Goal: Task Accomplishment & Management: Manage account settings

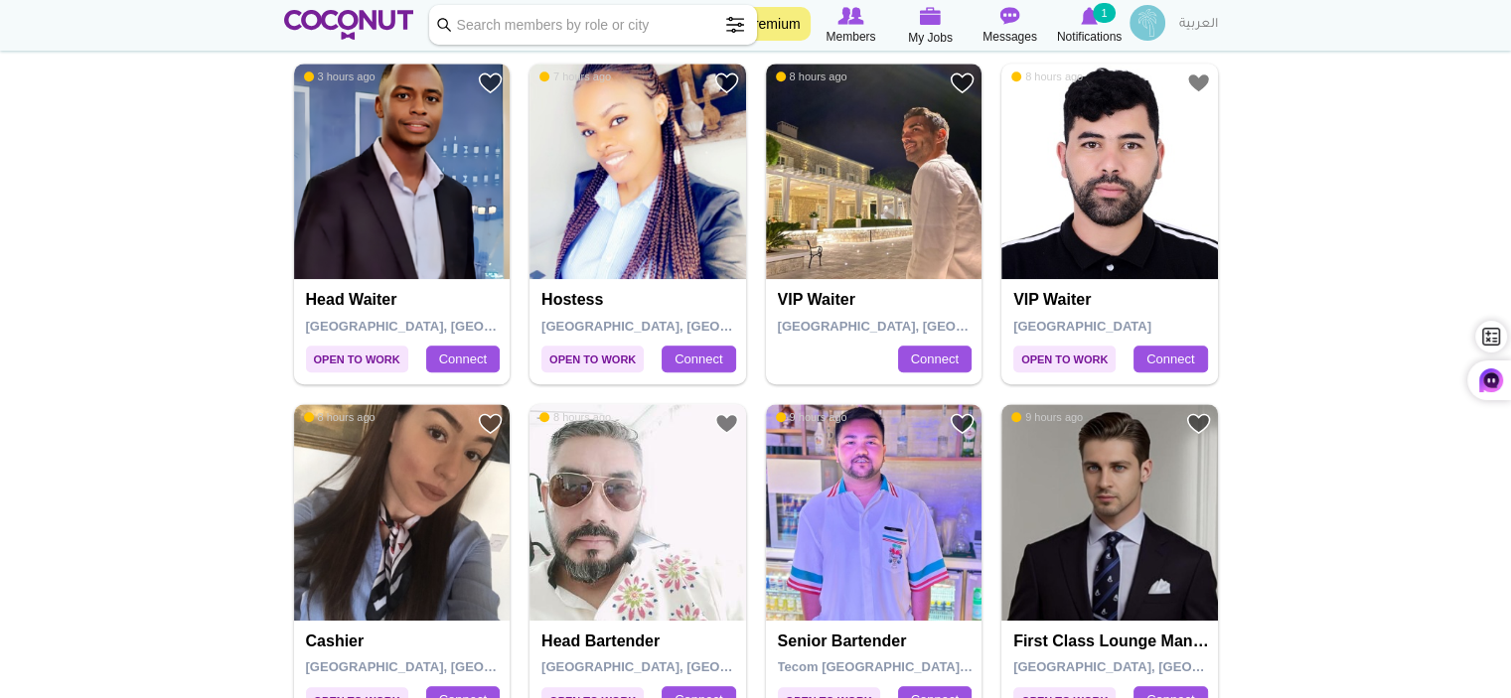
scroll to position [1788, 0]
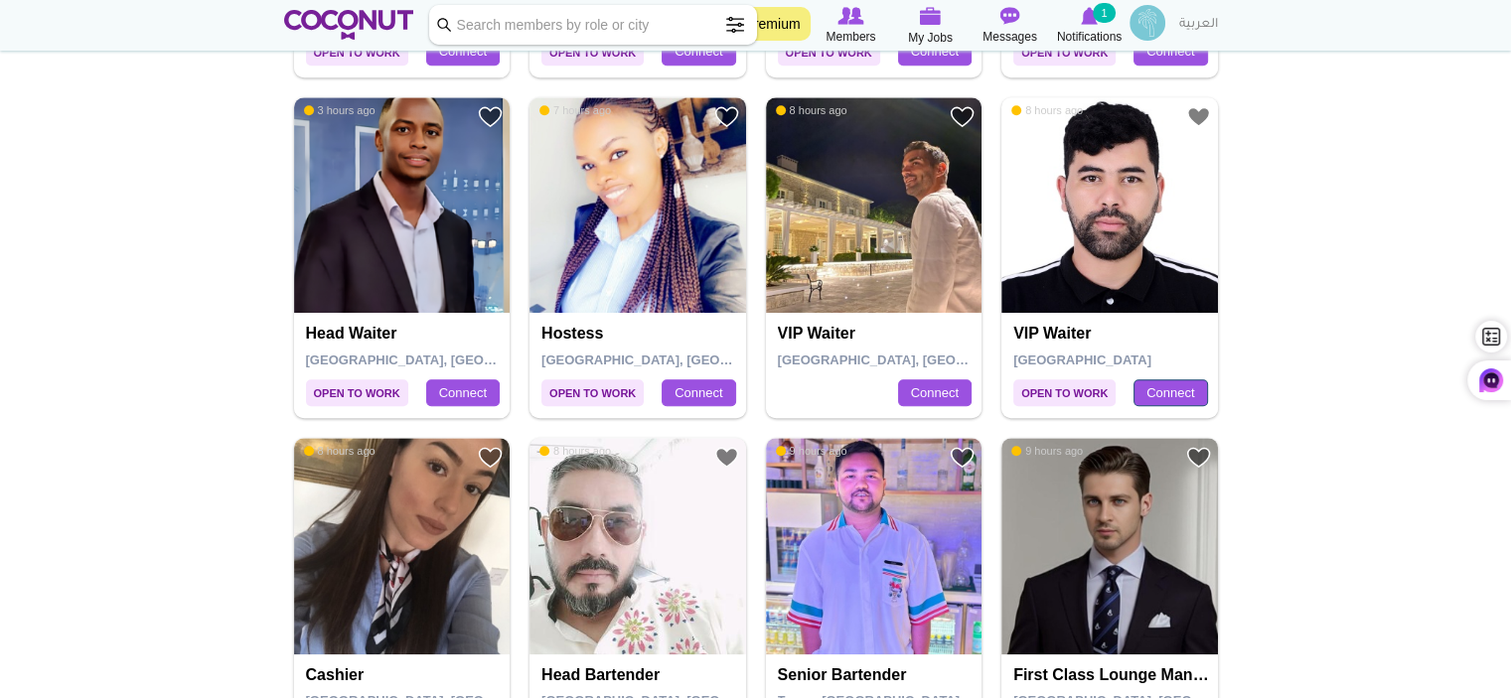
click at [1161, 390] on link "Connect" at bounding box center [1169, 393] width 73 height 28
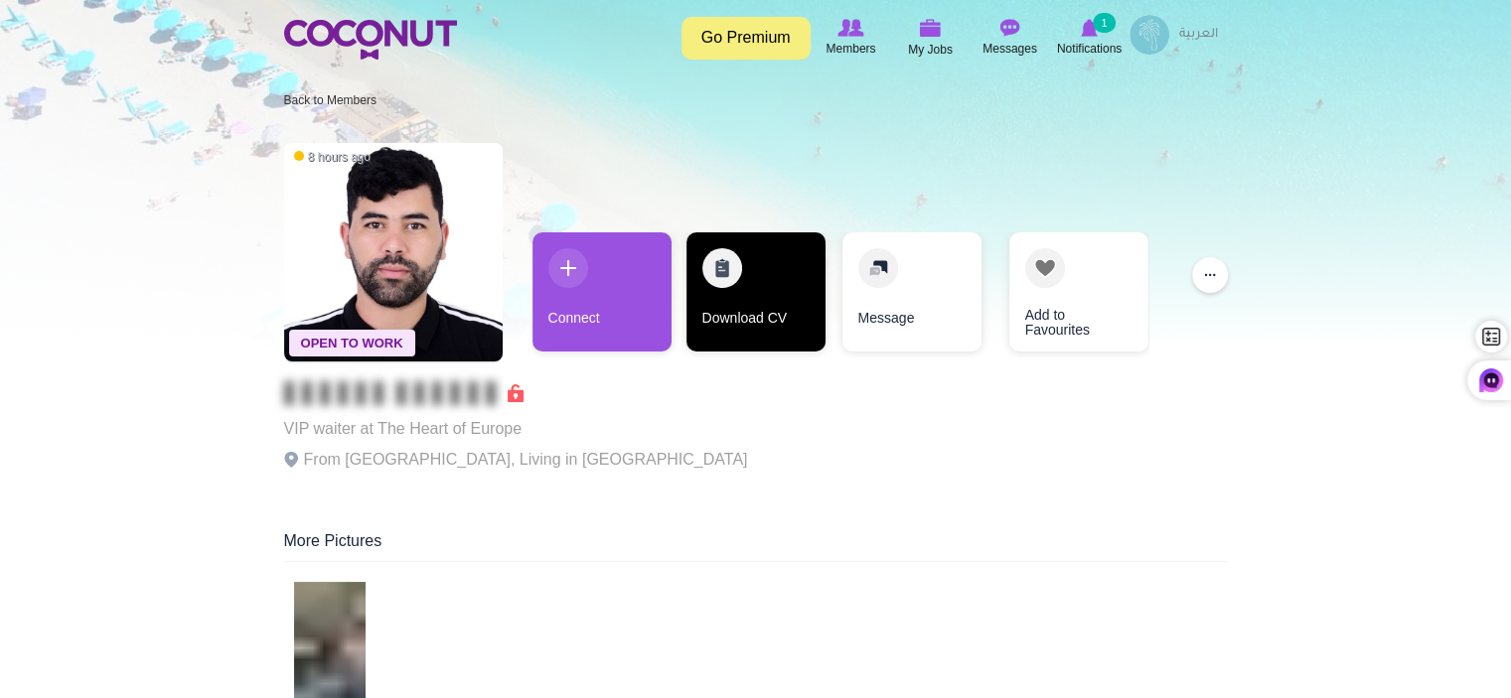
click at [742, 305] on link "Download CV" at bounding box center [755, 291] width 139 height 119
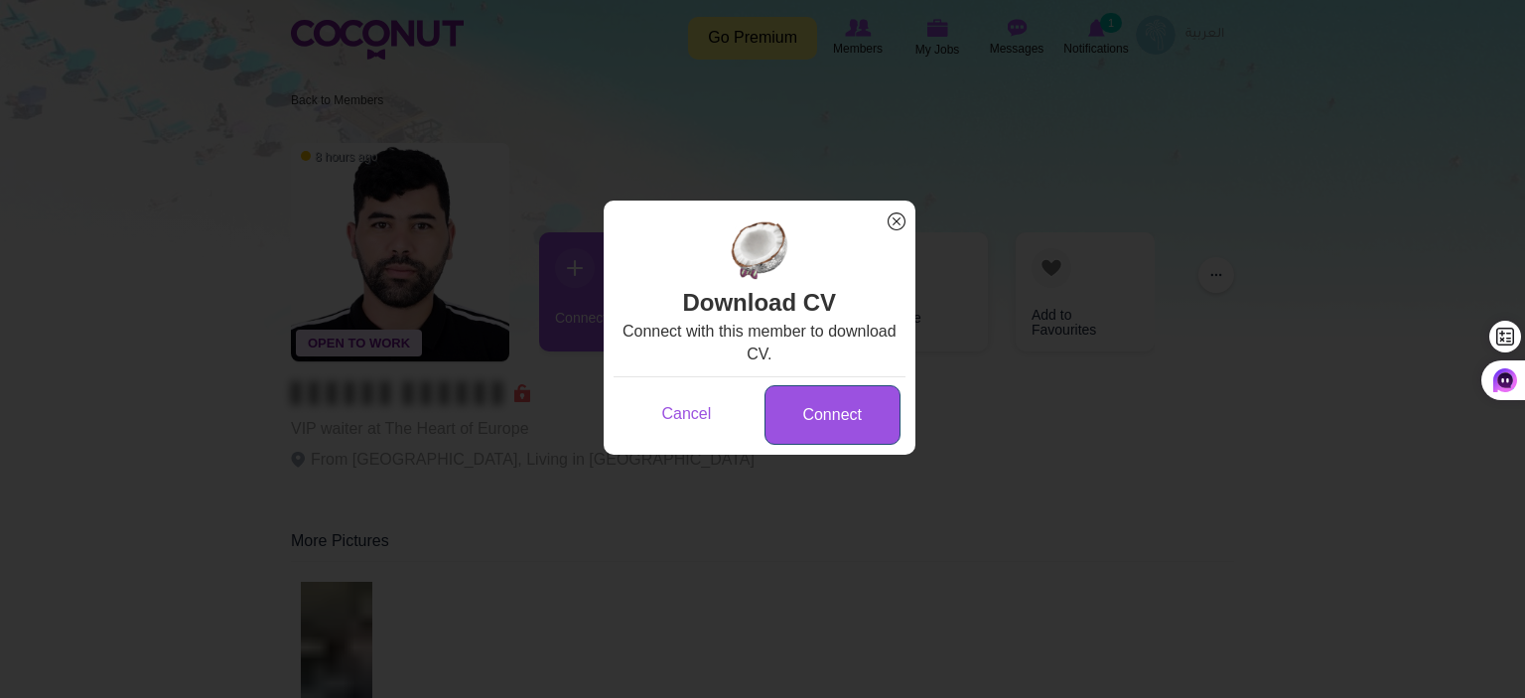
click at [835, 423] on link "Connect" at bounding box center [833, 415] width 136 height 61
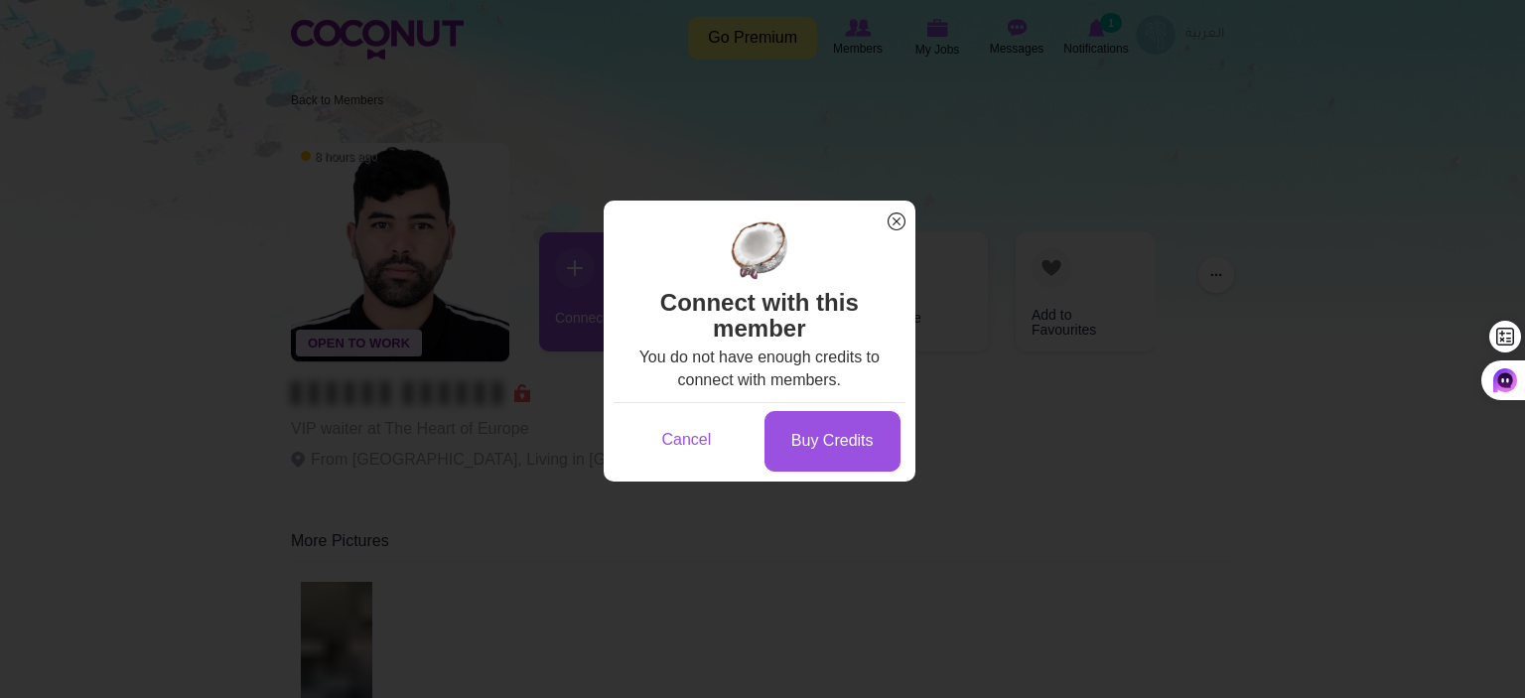
click at [900, 215] on span "x" at bounding box center [897, 222] width 26 height 26
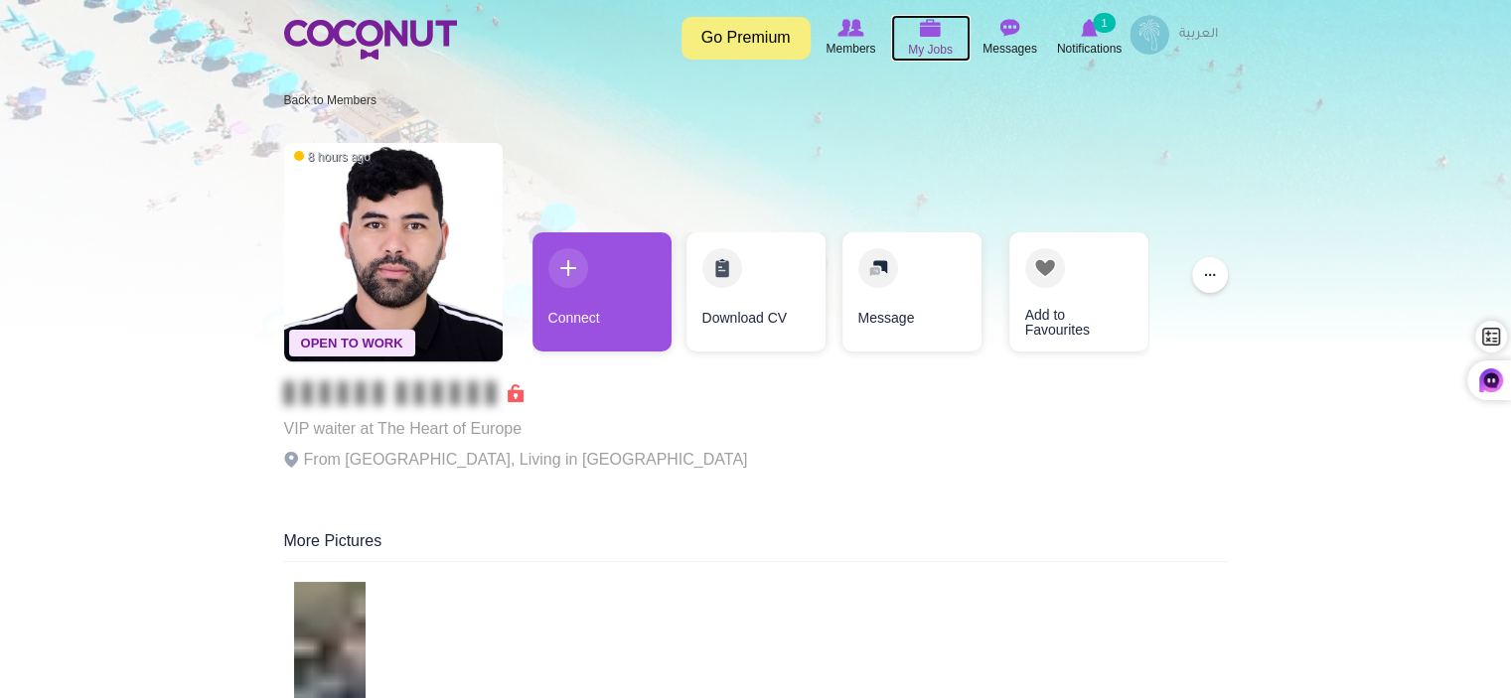
click at [933, 38] on icon at bounding box center [930, 28] width 75 height 23
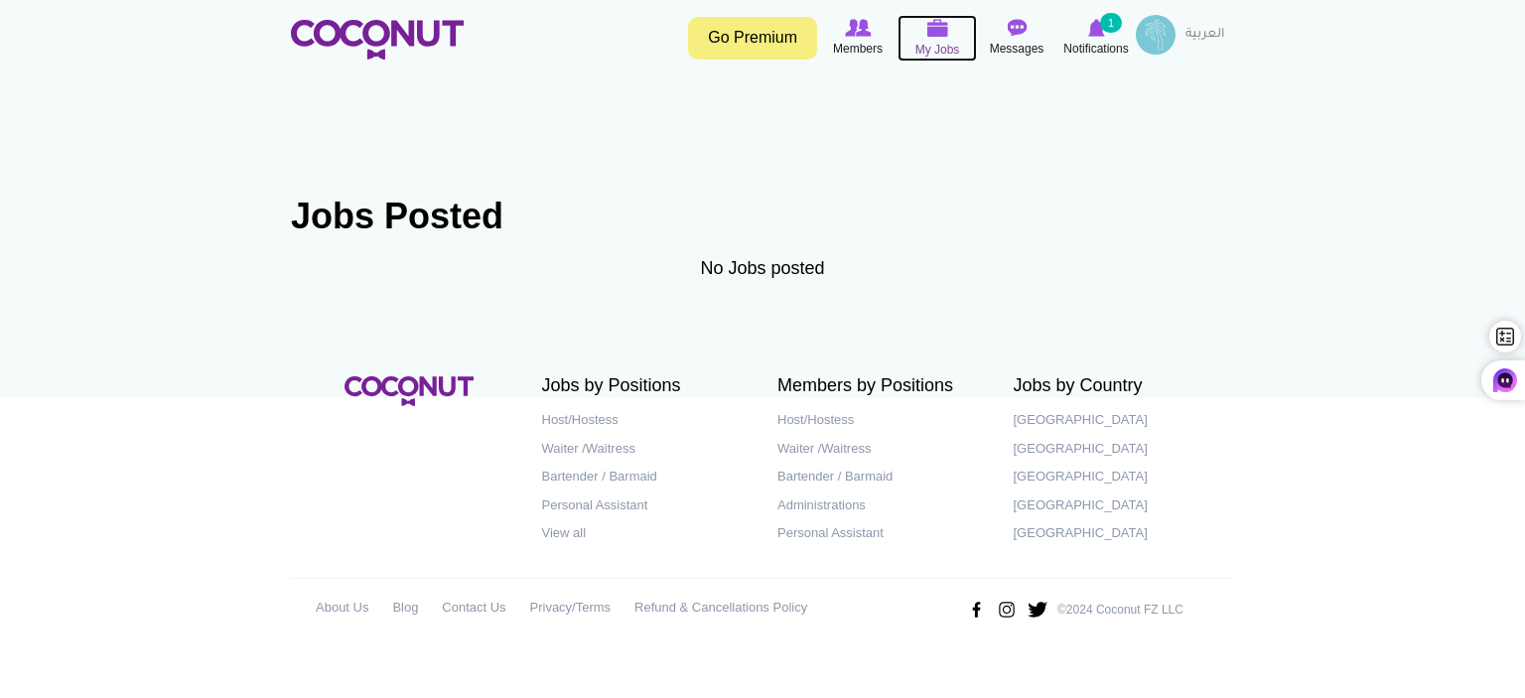
click at [936, 30] on img at bounding box center [938, 28] width 22 height 18
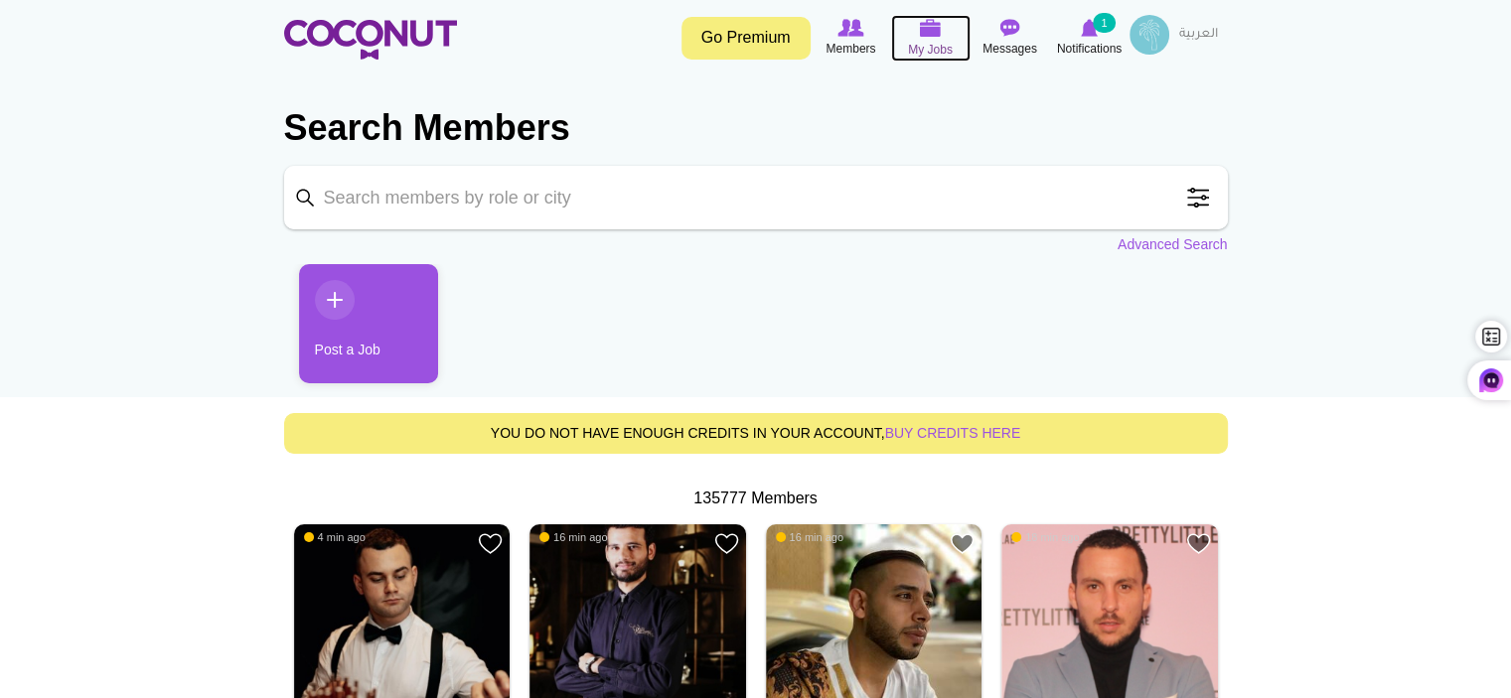
click at [930, 43] on span "My Jobs" at bounding box center [930, 50] width 45 height 20
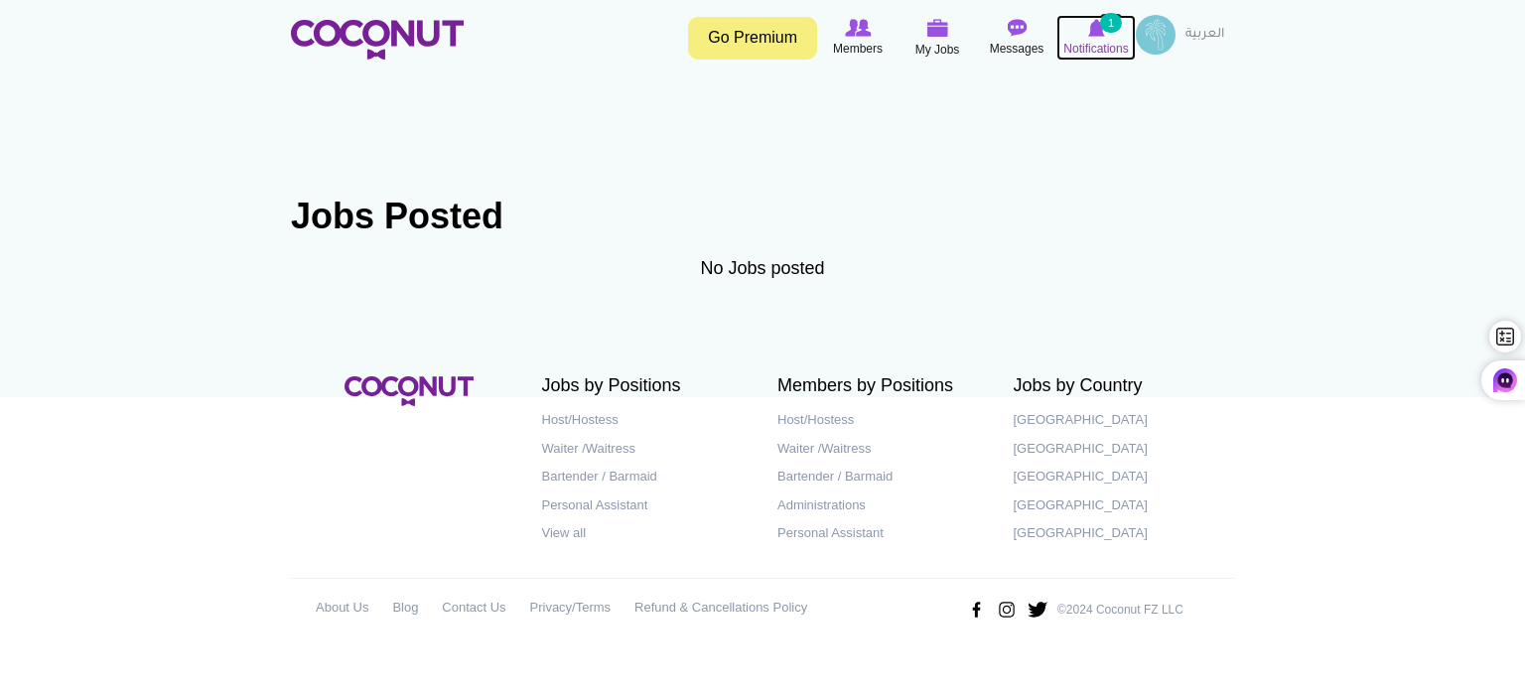
click at [1098, 35] on img at bounding box center [1096, 28] width 17 height 18
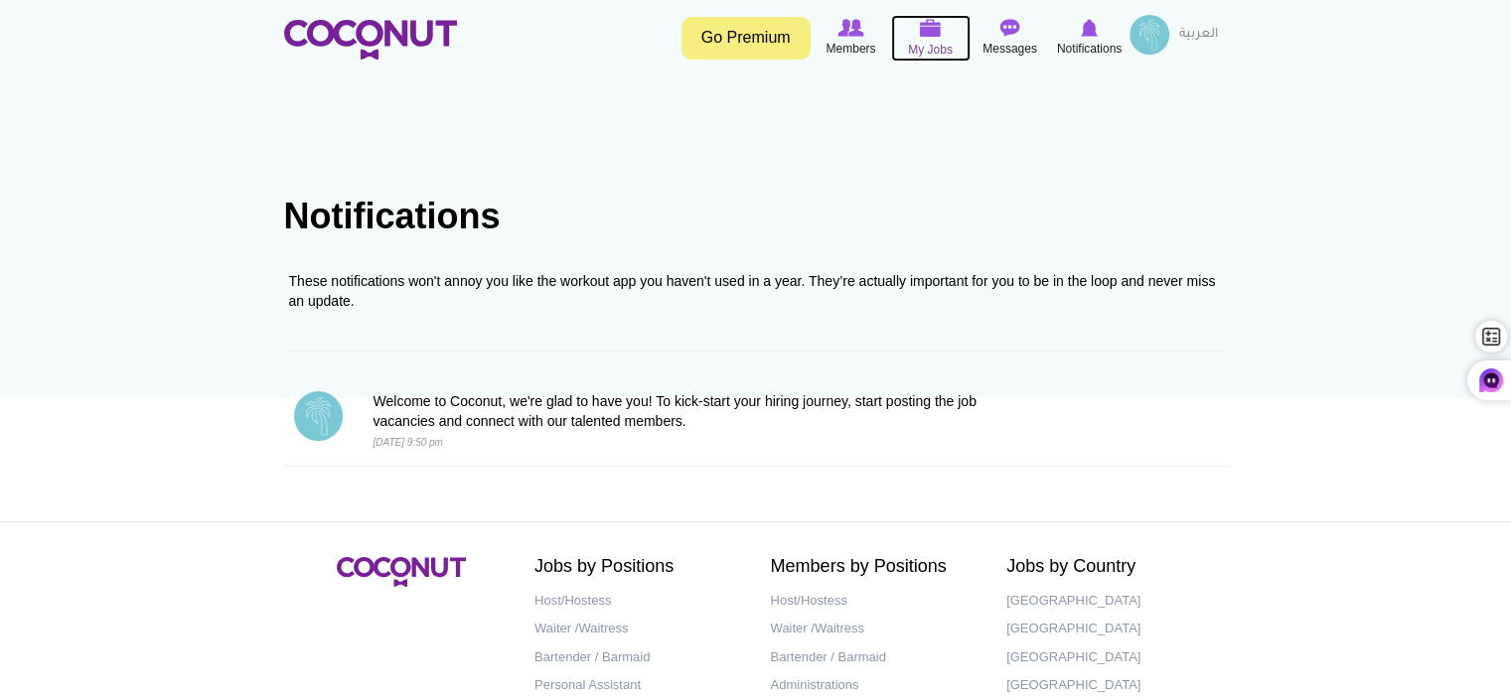
click at [928, 42] on span "My Jobs" at bounding box center [930, 50] width 45 height 20
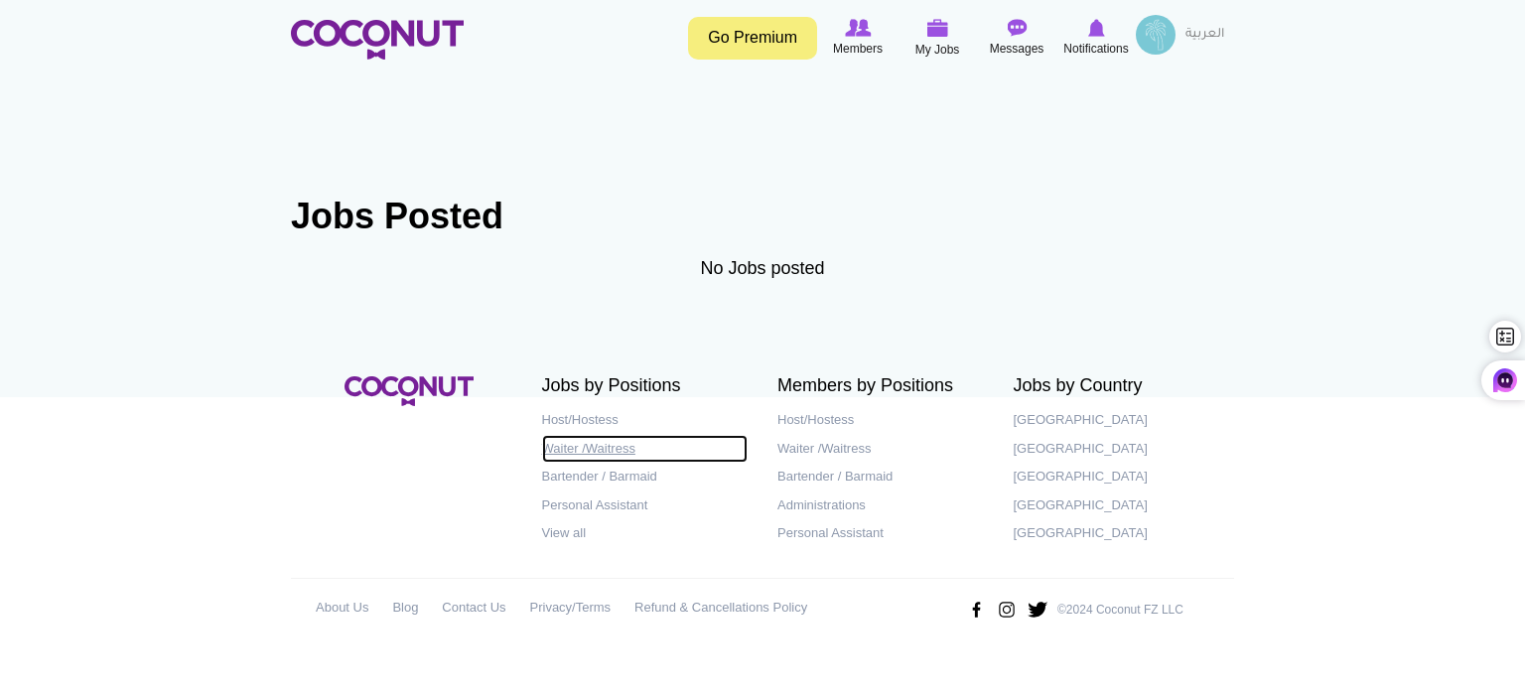
click at [576, 451] on link "Waiter /Waitress" at bounding box center [645, 449] width 207 height 29
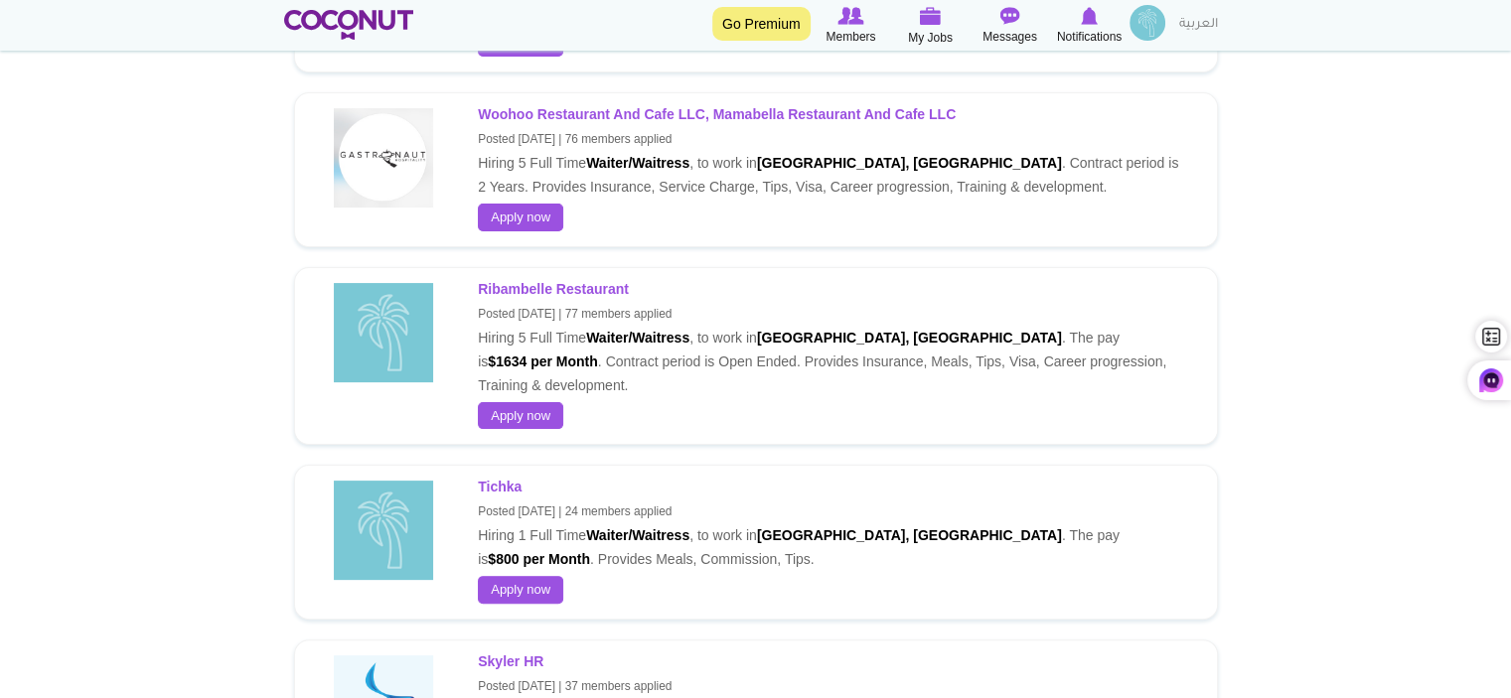
scroll to position [397, 0]
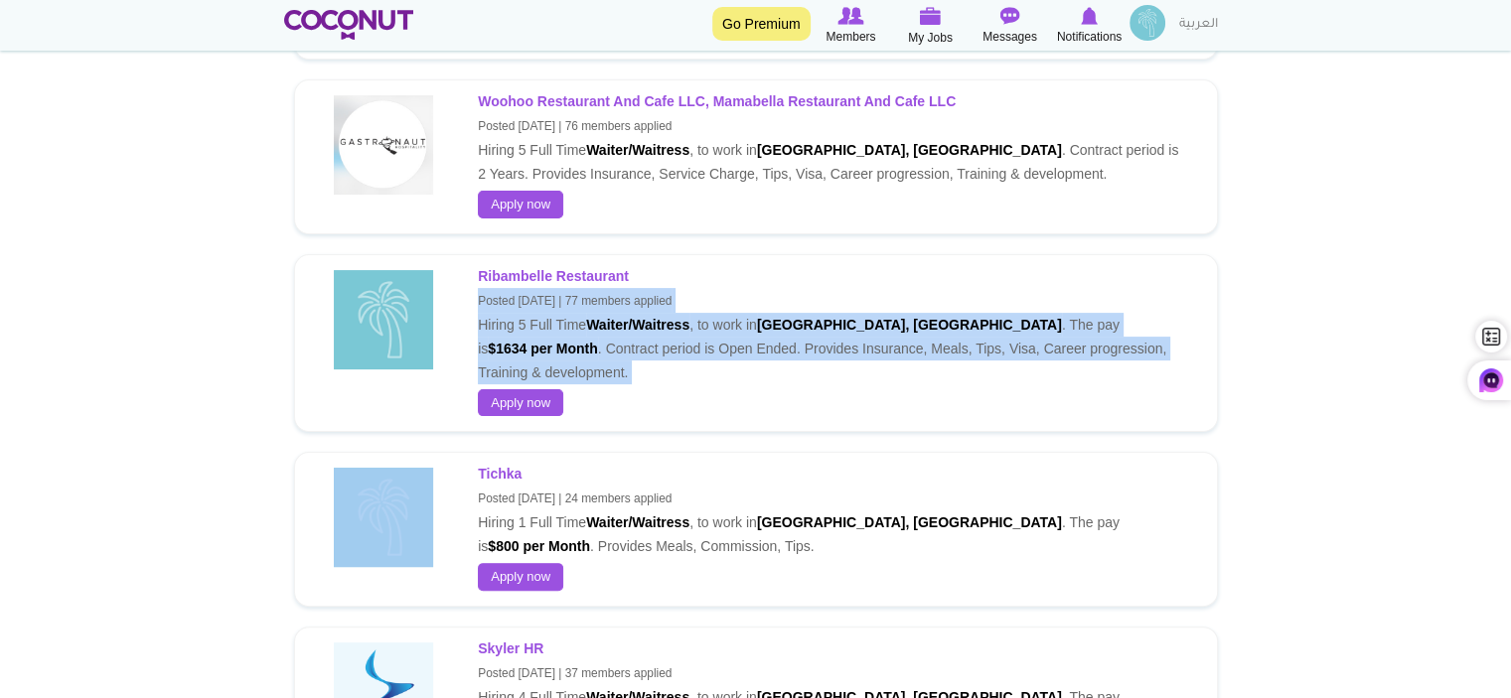
drag, startPoint x: 480, startPoint y: 269, endPoint x: 625, endPoint y: 404, distance: 198.2
click at [625, 404] on div "Ribambelle 1 day ago Ribambelle Restaurant Posted 1 week ago | 77 members appli…" at bounding box center [756, 343] width 924 height 179
copy div "Posted 1 week ago | 77 members applied Hiring 5 Full Time Waiter/Waitress , to …"
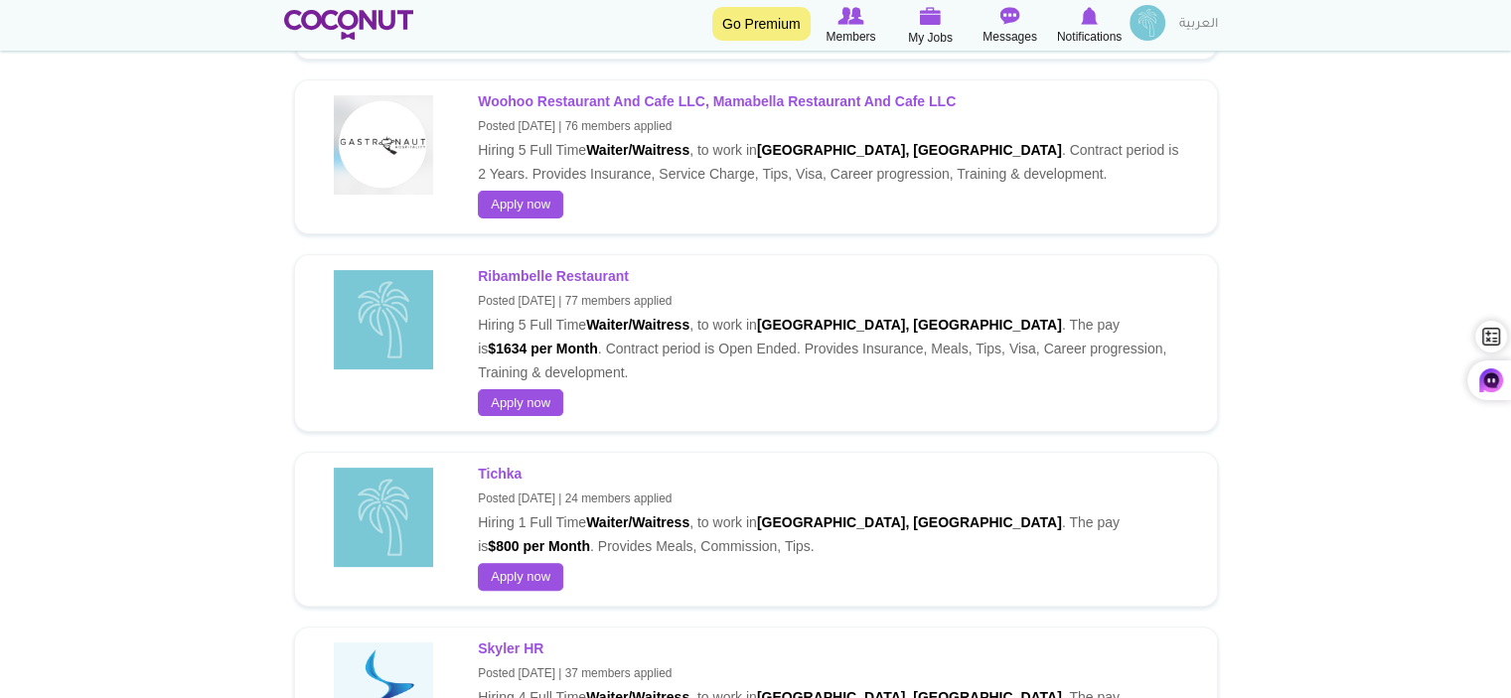
click at [969, 264] on p "Ribambelle Restaurant Posted 1 week ago | 77 members applied Hiring 5 Full Time…" at bounding box center [832, 324] width 708 height 120
click at [528, 389] on link "Apply now" at bounding box center [520, 403] width 85 height 28
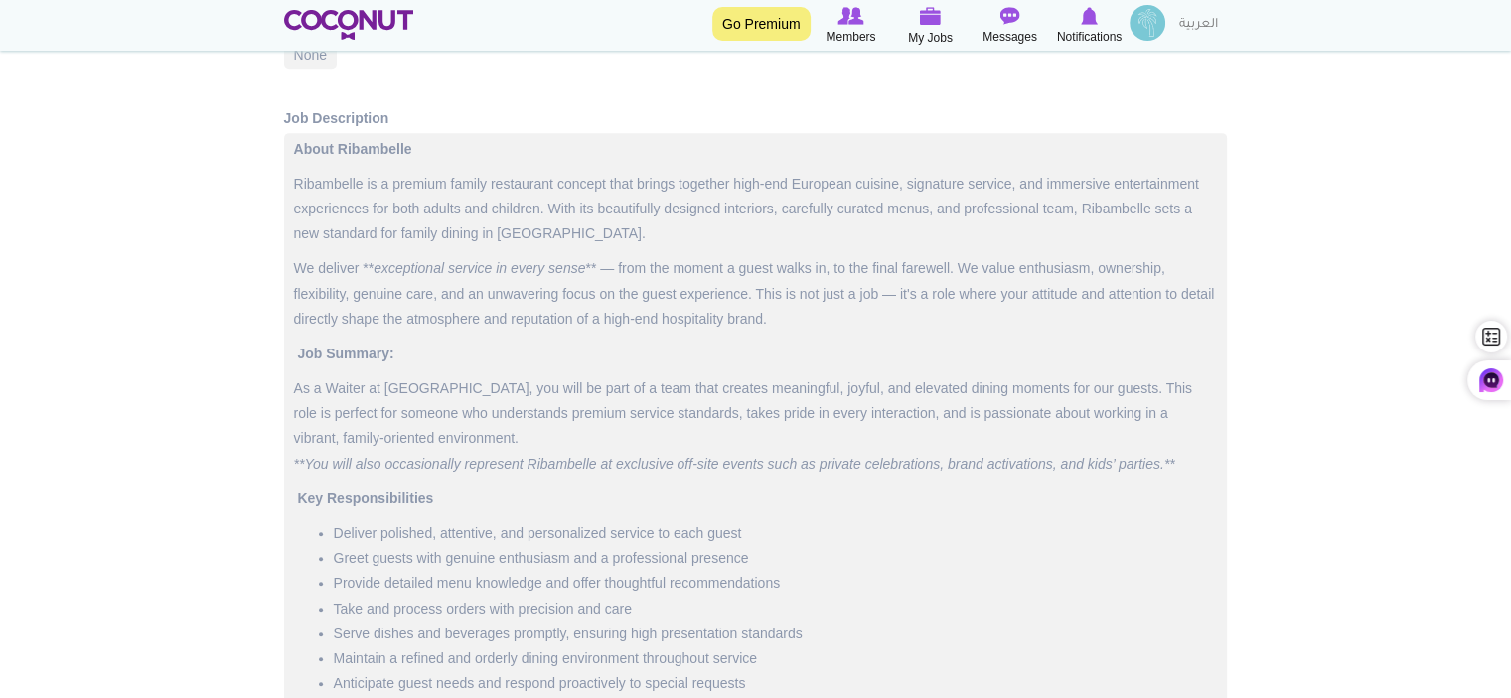
scroll to position [894, 0]
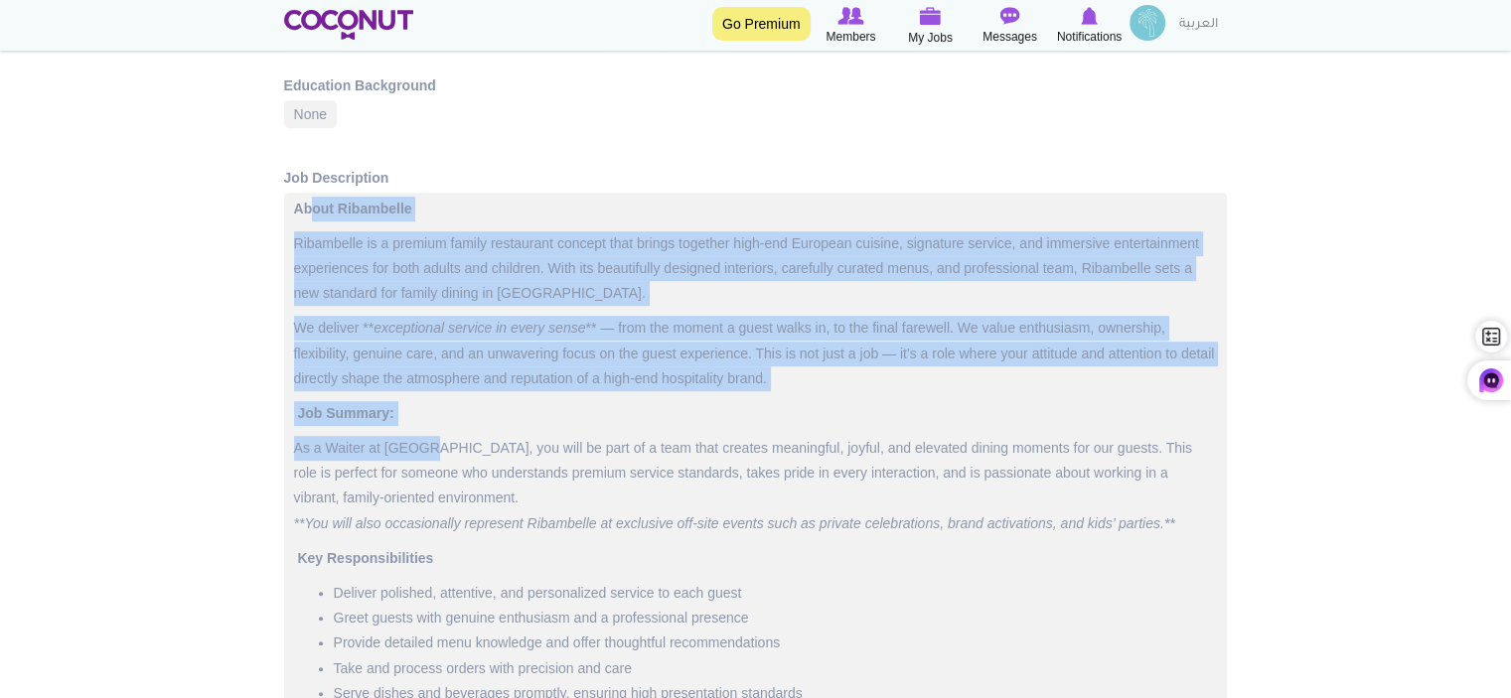
drag, startPoint x: 302, startPoint y: 212, endPoint x: 429, endPoint y: 434, distance: 256.2
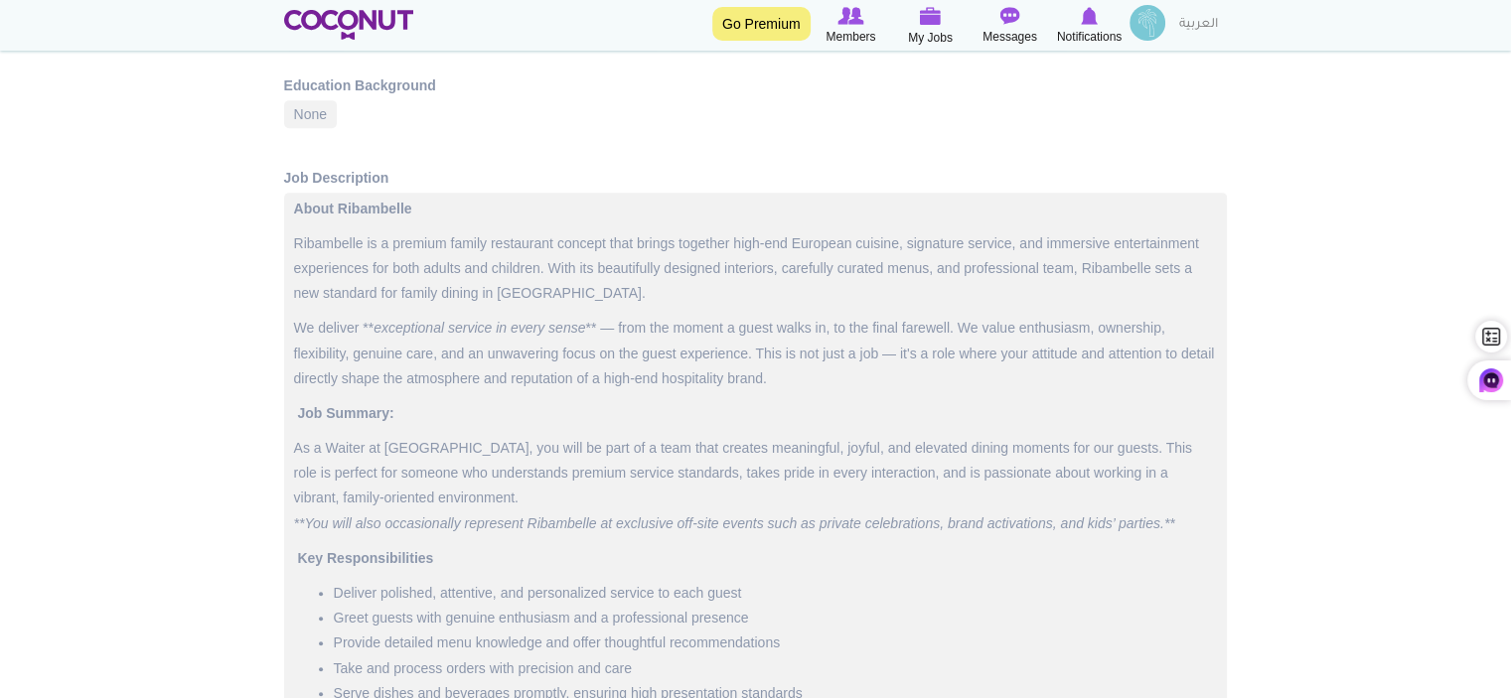
click at [574, 106] on div "Education Background None" at bounding box center [440, 104] width 312 height 58
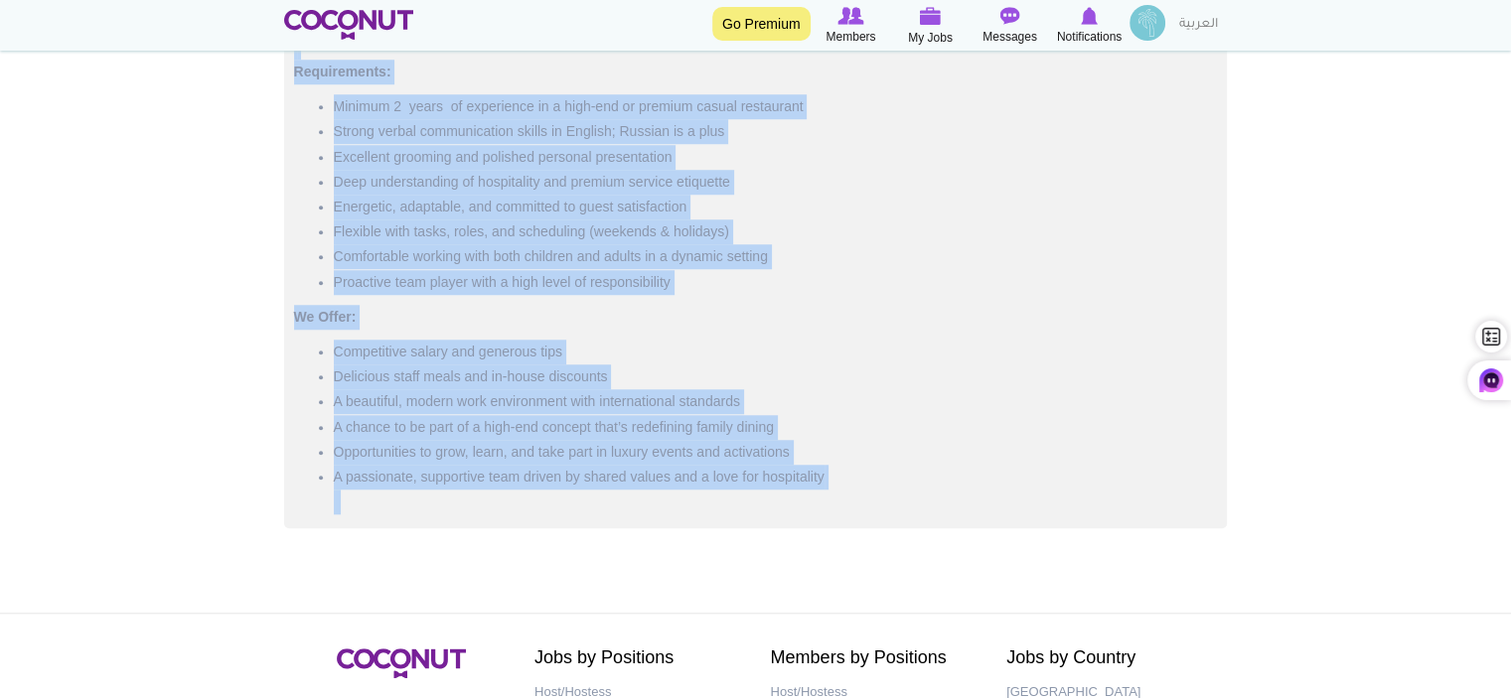
scroll to position [1792, 0]
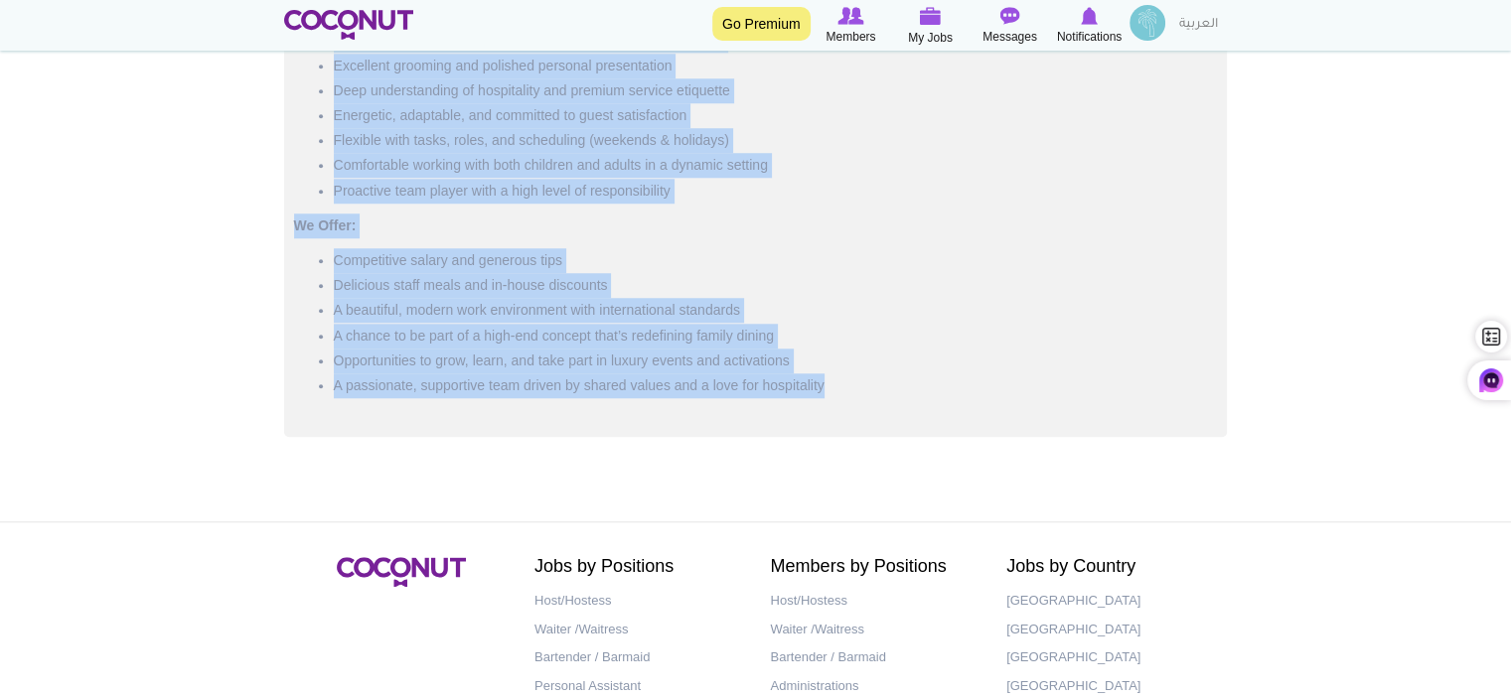
drag, startPoint x: 295, startPoint y: 207, endPoint x: 839, endPoint y: 384, distance: 572.5
copy div "About Ribambelle Ribambelle is a premium family restaurant concept that brings …"
click at [949, 225] on p "We Offer:" at bounding box center [755, 226] width 923 height 25
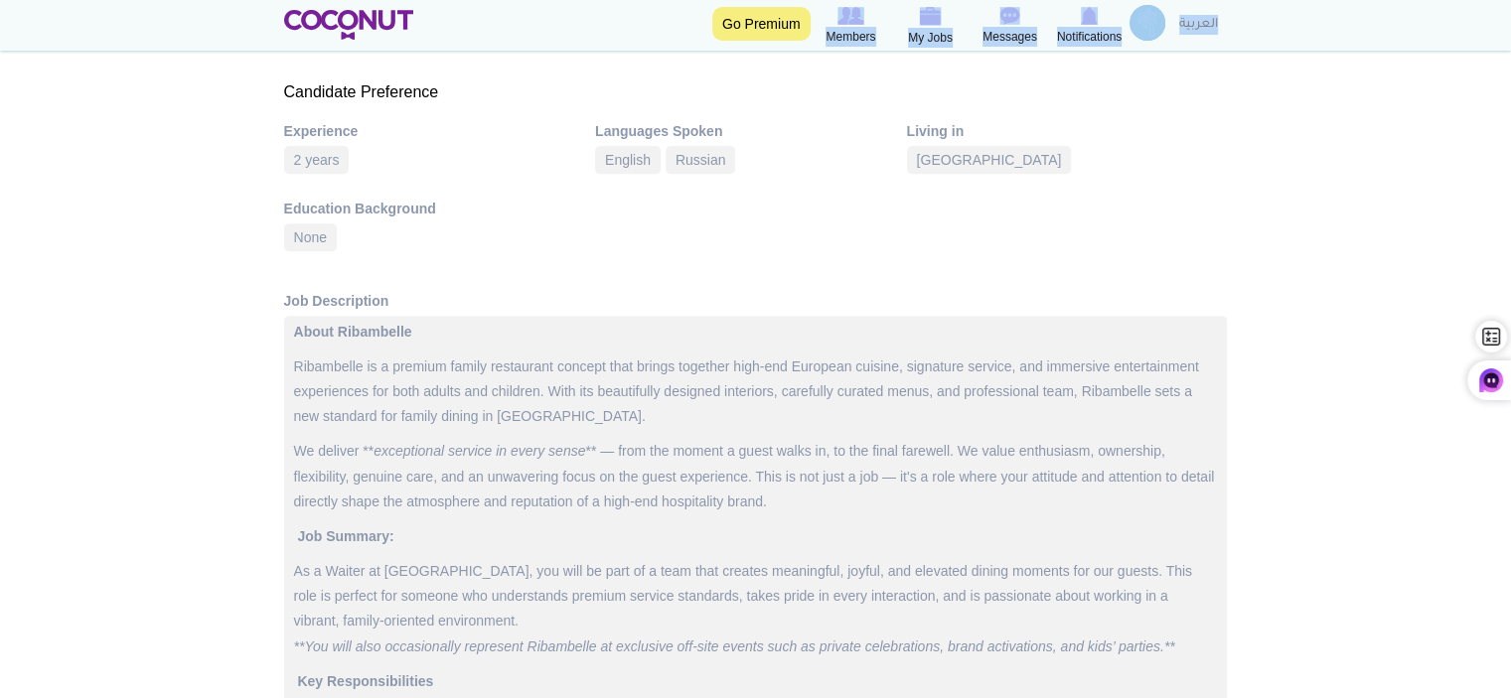
scroll to position [770, 0]
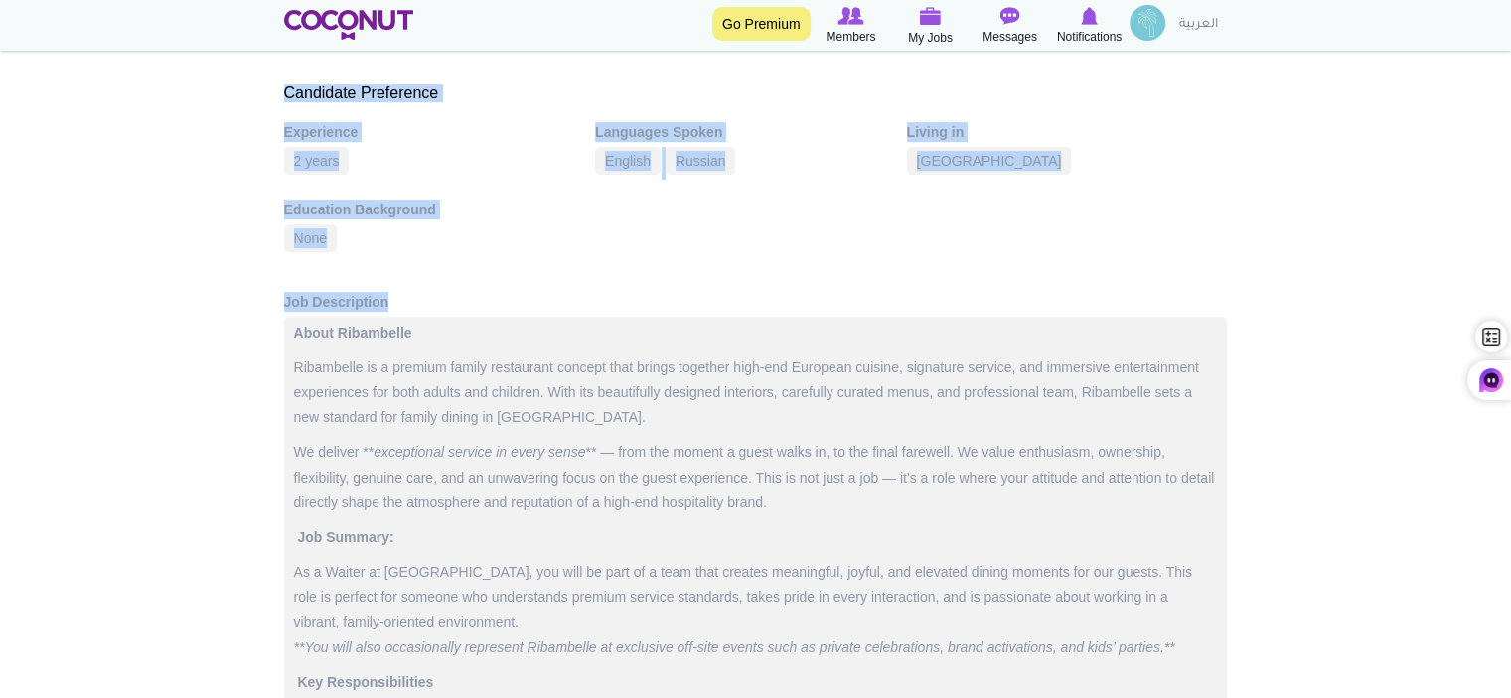
drag, startPoint x: 287, startPoint y: 231, endPoint x: 469, endPoint y: 282, distance: 188.7
click at [469, 282] on div "Ribambelle Waiter/Waitress Ribambelle Restaurant - Dubai, United Arab Emirates …" at bounding box center [755, 448] width 943 height 2071
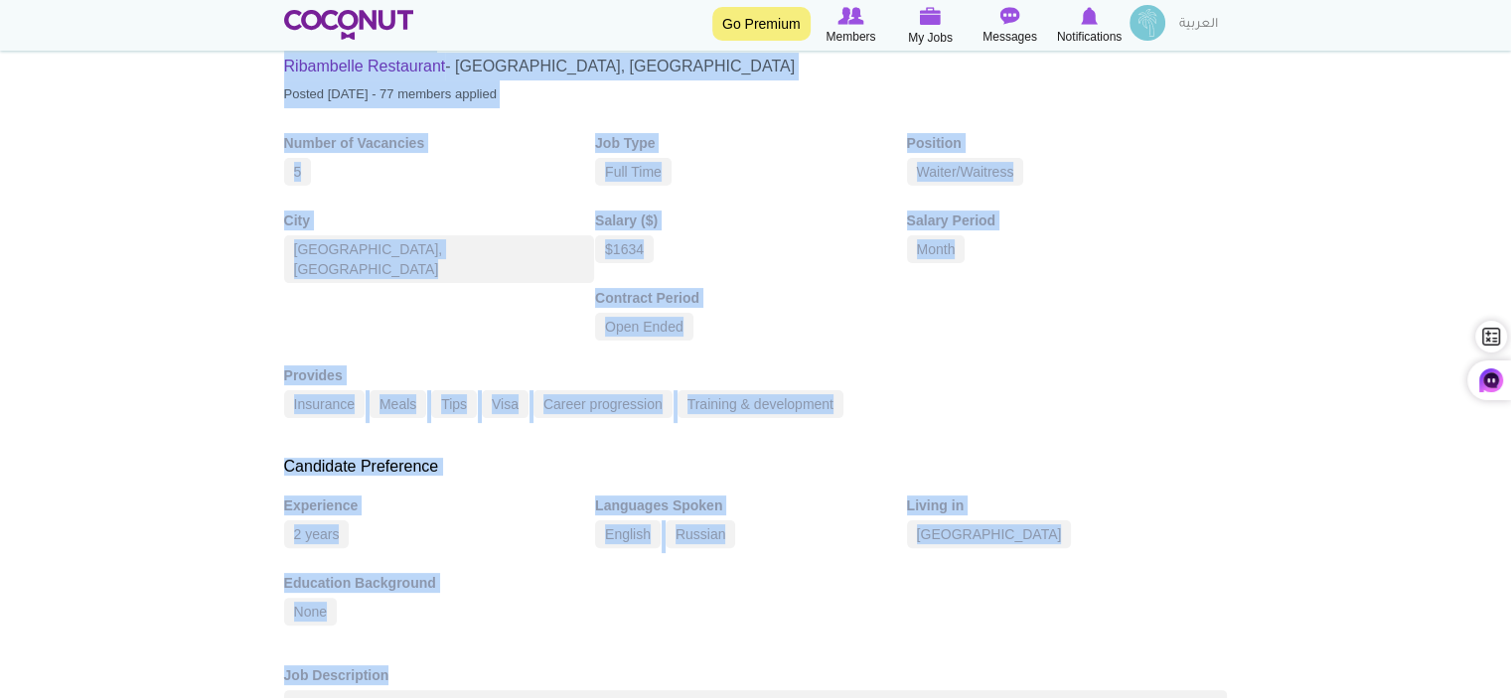
scroll to position [372, 0]
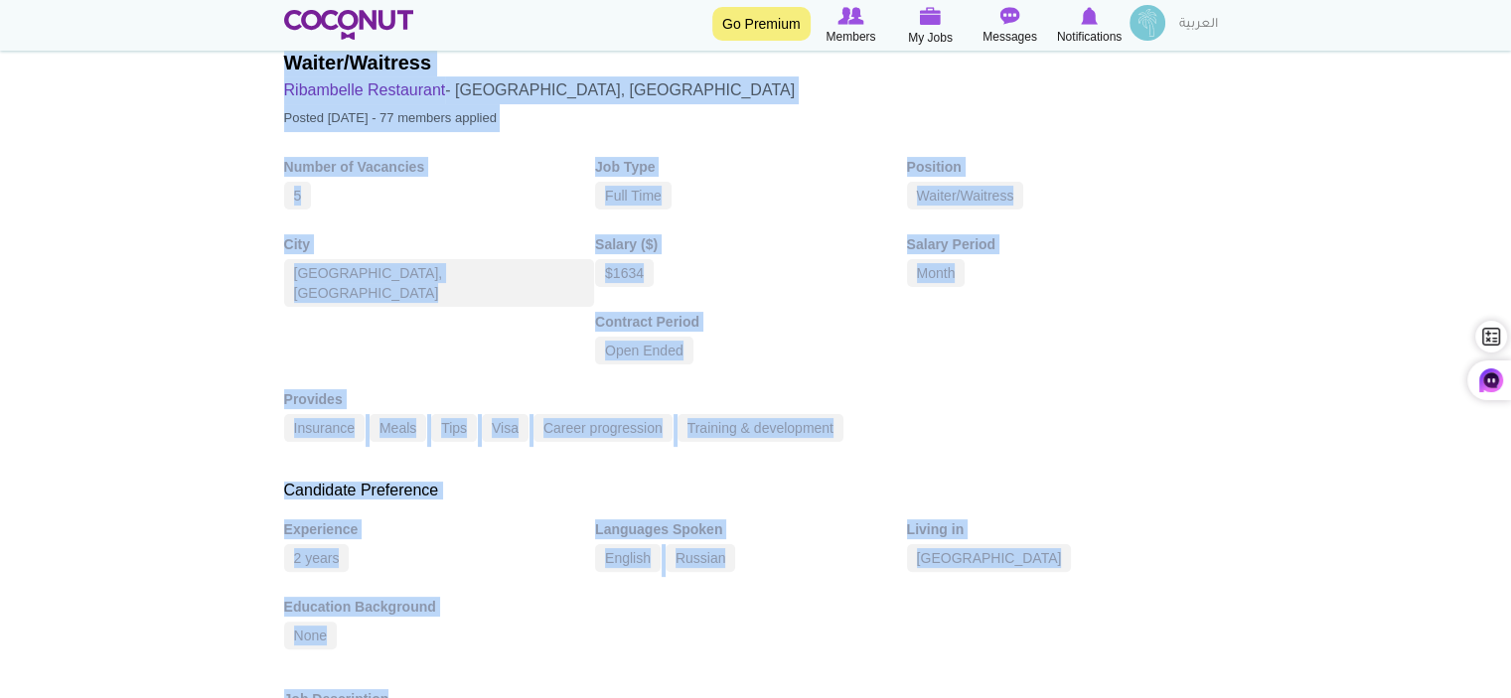
copy div "Waiter/Waitress Ribambelle Restaurant - Dubai, United Arab Emirates Posted 1 we…"
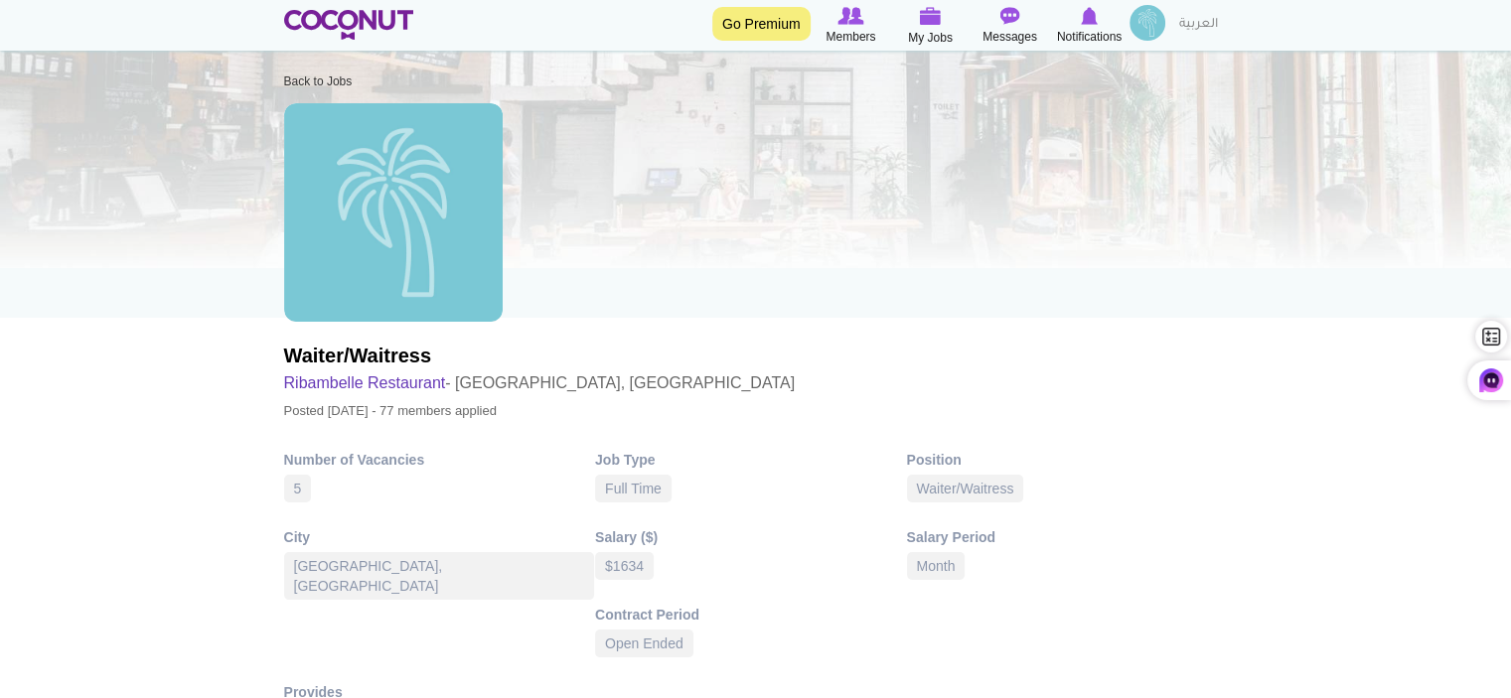
scroll to position [199, 0]
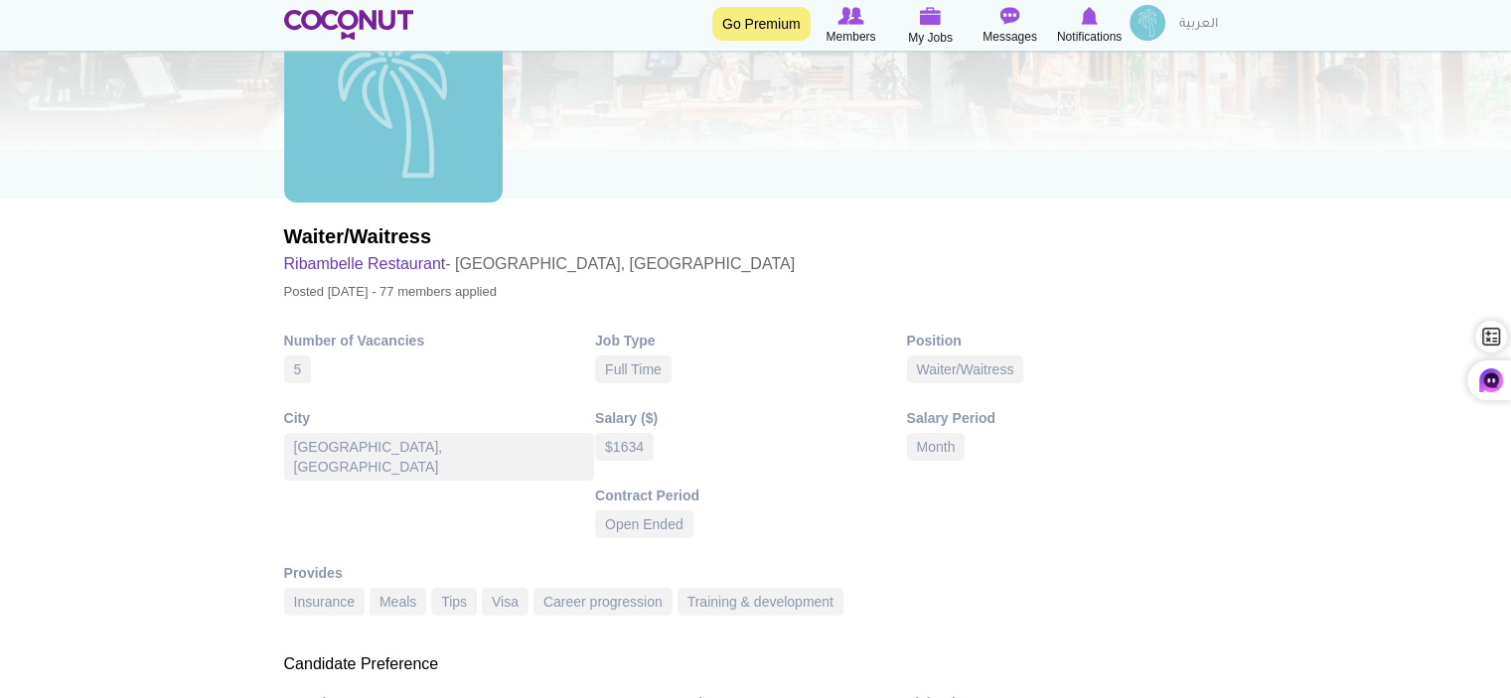
click at [948, 360] on div "Waiter/Waitress" at bounding box center [965, 370] width 117 height 28
click at [947, 372] on div "Waiter/Waitress" at bounding box center [965, 370] width 117 height 28
click at [934, 343] on div "Position" at bounding box center [1063, 341] width 312 height 20
click at [933, 343] on div "Position" at bounding box center [1063, 341] width 312 height 20
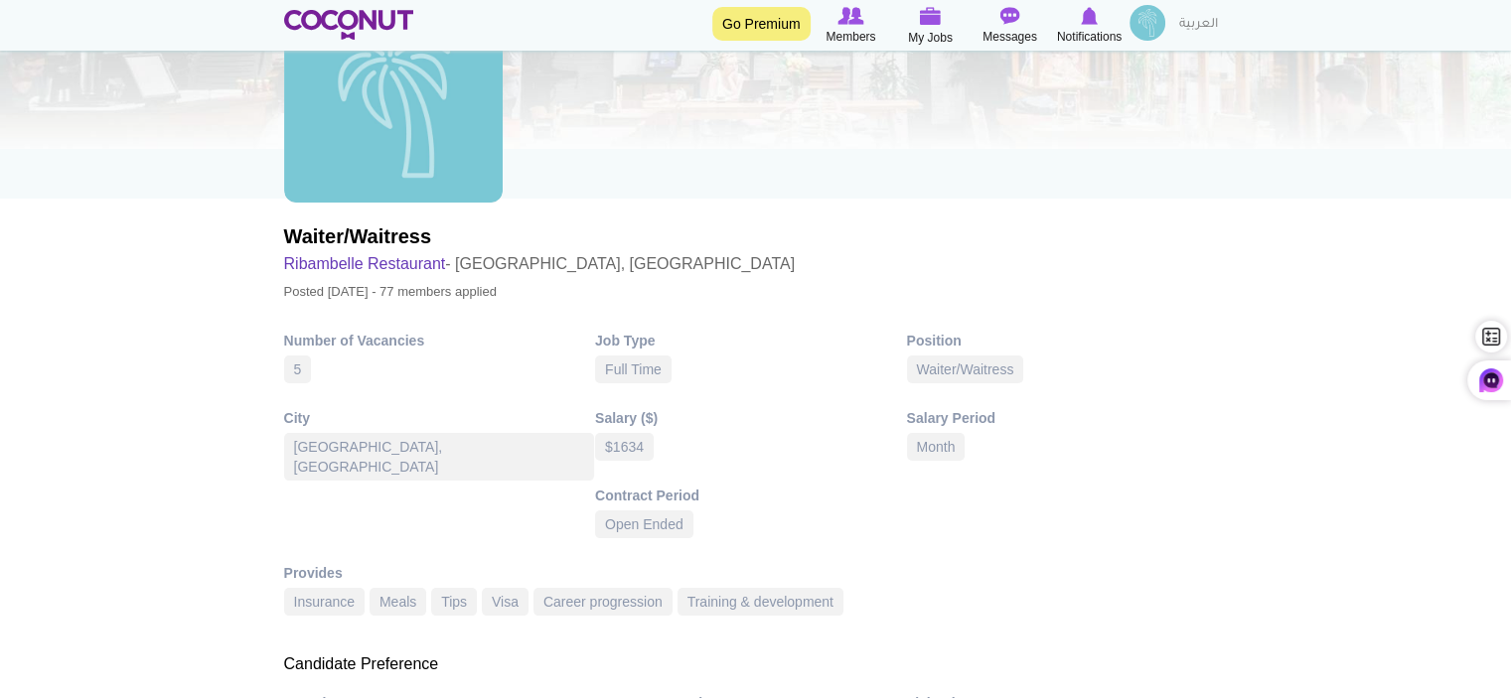
click at [807, 368] on div "Job Type Full Time" at bounding box center [751, 360] width 312 height 58
drag, startPoint x: 604, startPoint y: 366, endPoint x: 508, endPoint y: 324, distance: 104.5
click at [602, 366] on div "Full Time" at bounding box center [633, 370] width 76 height 28
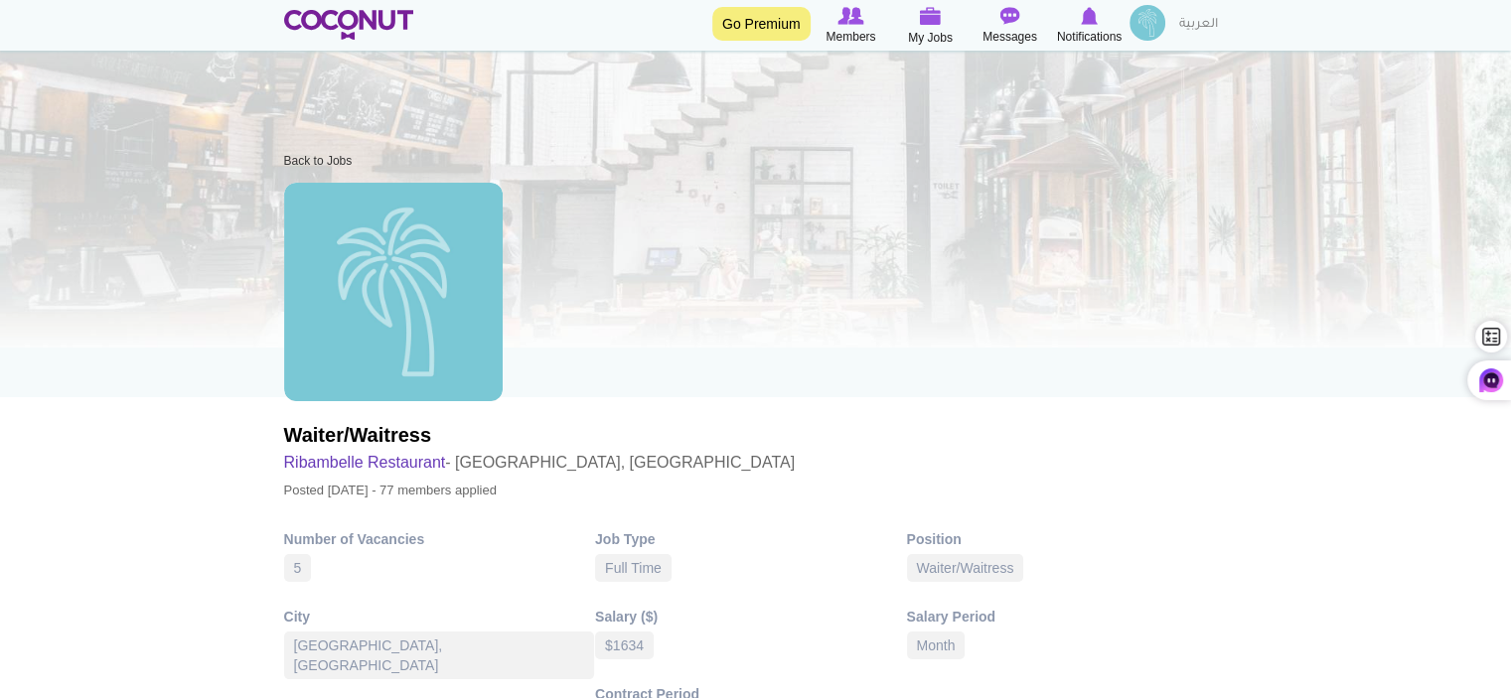
scroll to position [99, 0]
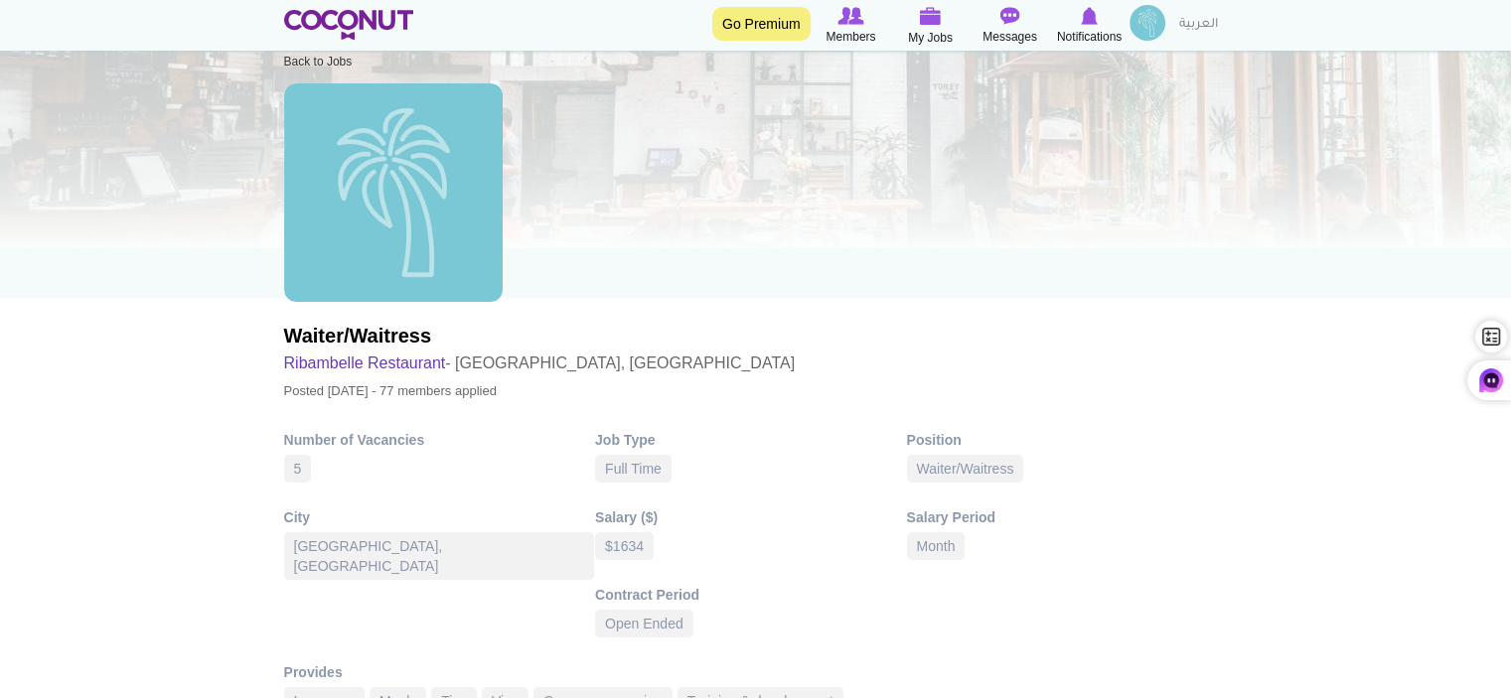
click at [302, 443] on div "Number of Vacancies" at bounding box center [440, 440] width 312 height 20
click at [616, 551] on div "$1634" at bounding box center [624, 546] width 59 height 28
click at [618, 551] on div "$1634" at bounding box center [624, 546] width 59 height 28
click at [628, 507] on div "Salary ($)" at bounding box center [751, 517] width 312 height 20
click at [617, 467] on div "Full Time" at bounding box center [633, 469] width 76 height 28
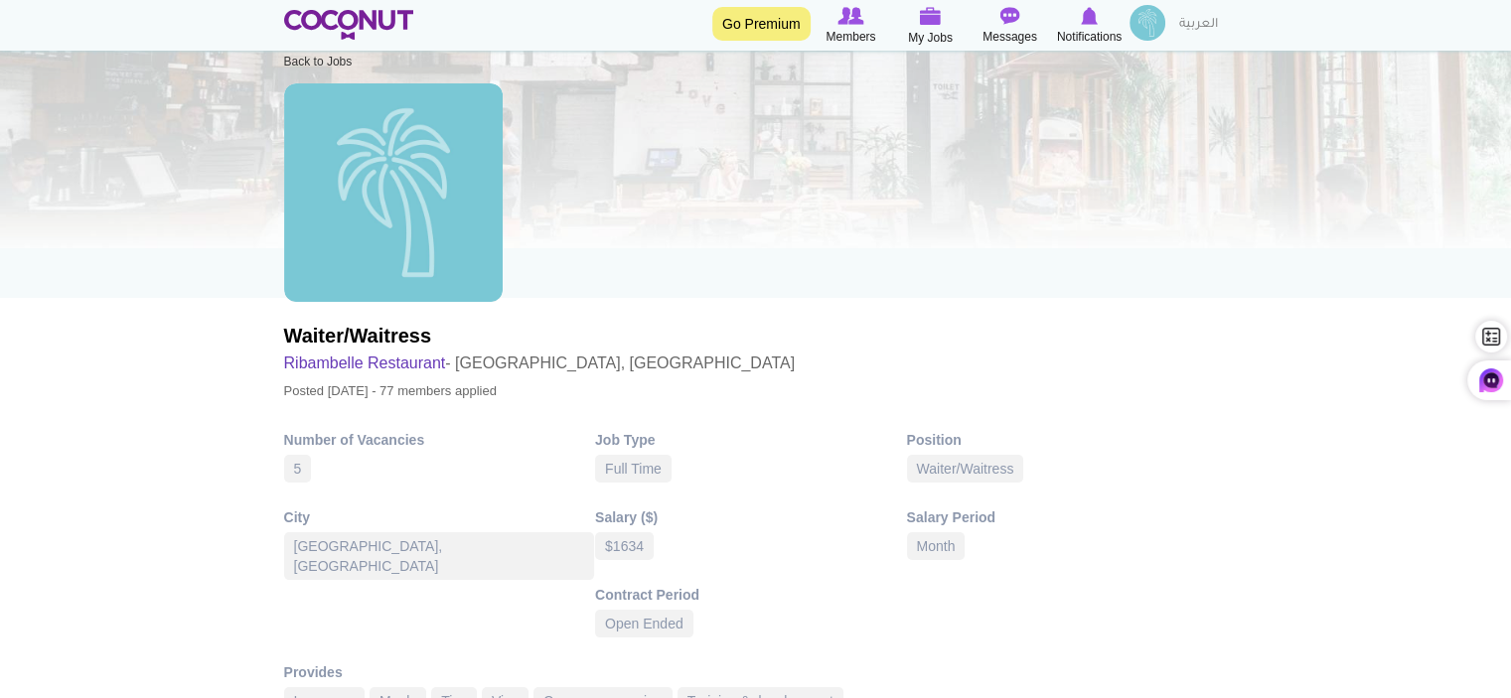
click at [615, 436] on div "Job Type" at bounding box center [751, 440] width 312 height 20
click at [595, 619] on div "Open Ended" at bounding box center [644, 624] width 98 height 28
click at [595, 599] on div "Contract Period" at bounding box center [751, 595] width 312 height 20
click at [361, 539] on div "Dubai, United Arab Emirates" at bounding box center [439, 556] width 311 height 48
click at [515, 360] on h3 "Ribambelle Restaurant - Dubai, United Arab Emirates" at bounding box center [539, 364] width 511 height 28
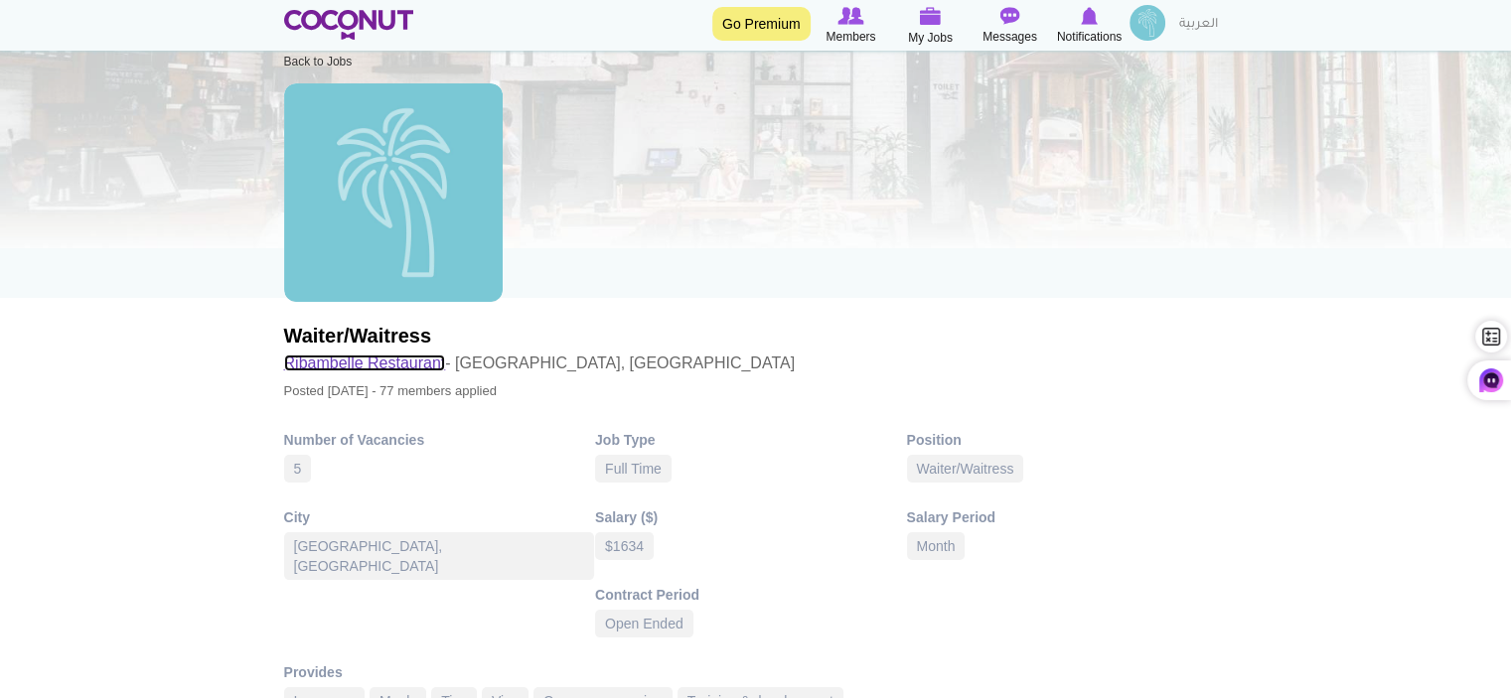
click at [369, 366] on link "Ribambelle Restaurant" at bounding box center [365, 363] width 162 height 17
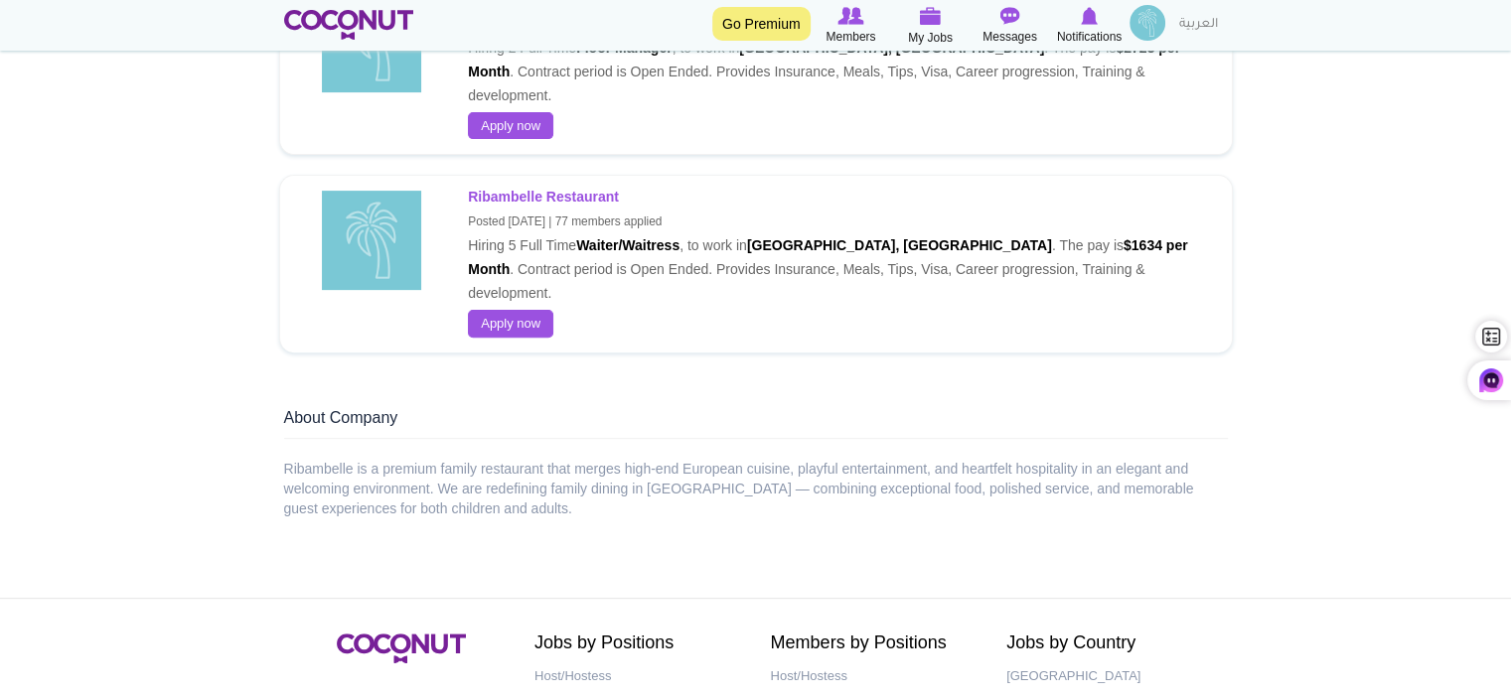
scroll to position [497, 0]
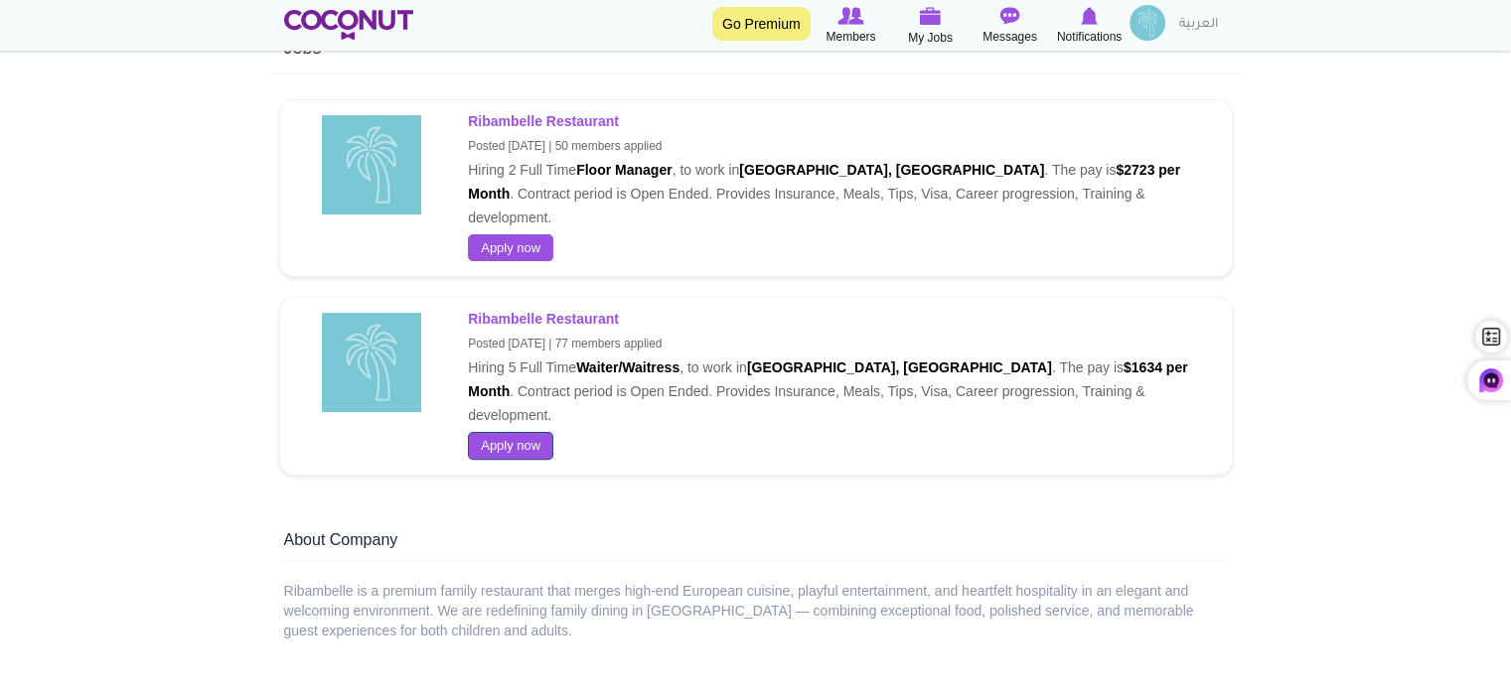
click at [512, 432] on link "Apply now" at bounding box center [510, 446] width 85 height 28
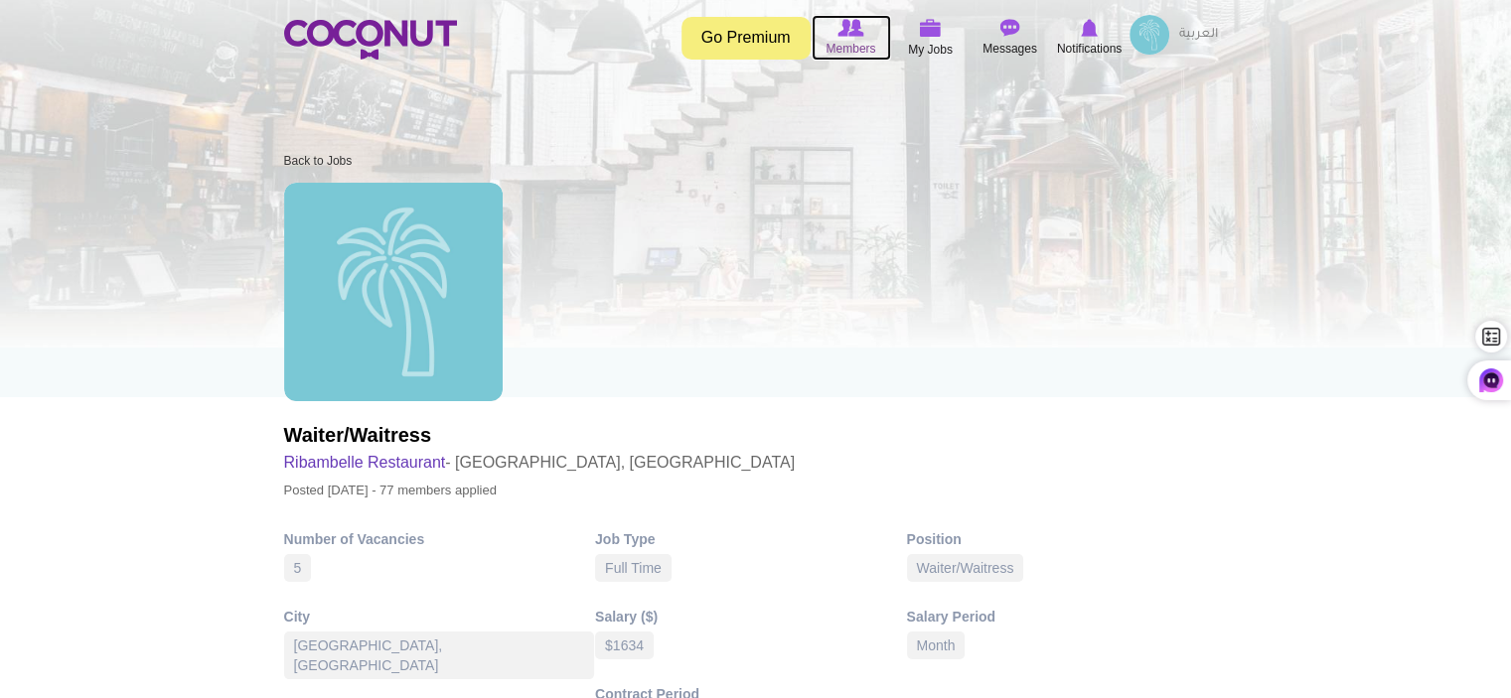
click at [850, 48] on span "Members" at bounding box center [850, 49] width 50 height 20
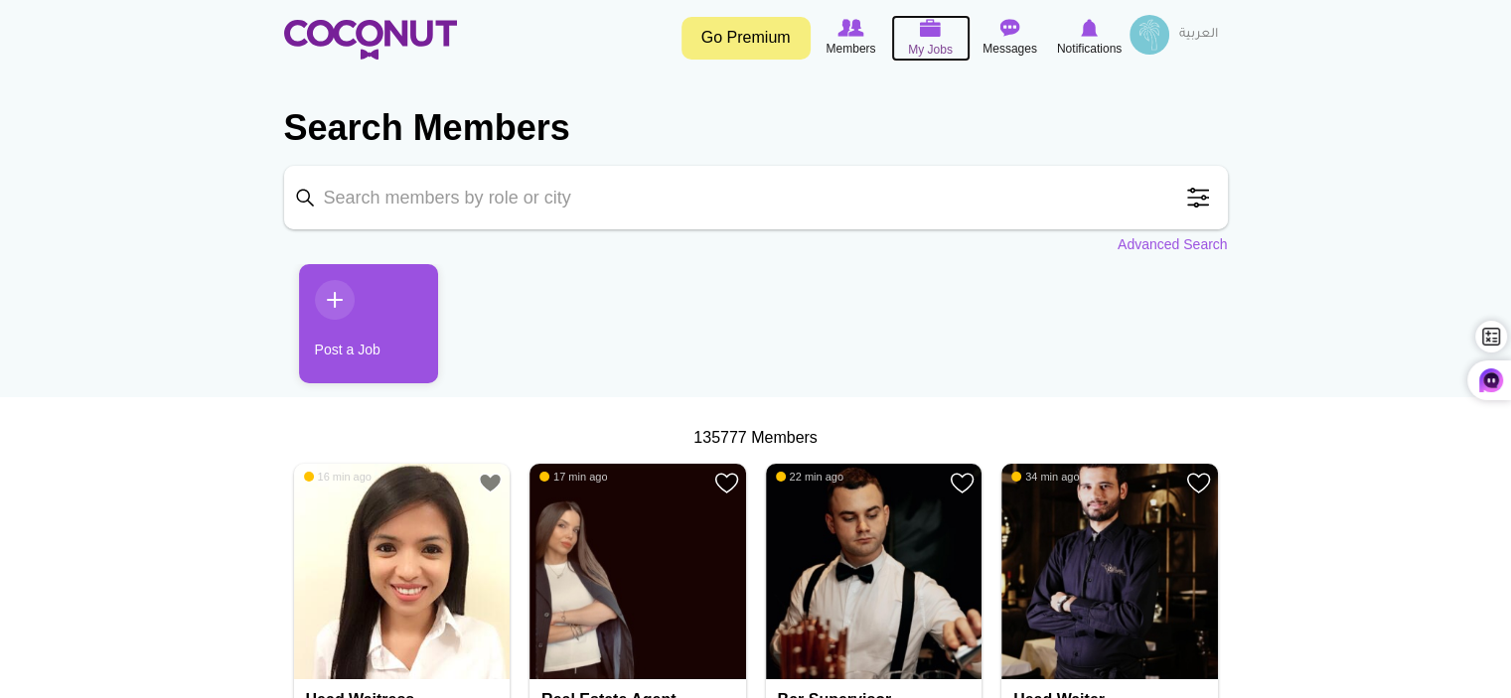
click at [927, 46] on span "My Jobs" at bounding box center [930, 50] width 45 height 20
click at [771, 207] on input "Keyword" at bounding box center [755, 198] width 943 height 64
click at [340, 299] on link "Post a Job" at bounding box center [368, 323] width 139 height 119
click at [567, 198] on input "Keyword" at bounding box center [755, 198] width 943 height 64
click at [736, 43] on link "Go Premium" at bounding box center [745, 38] width 129 height 43
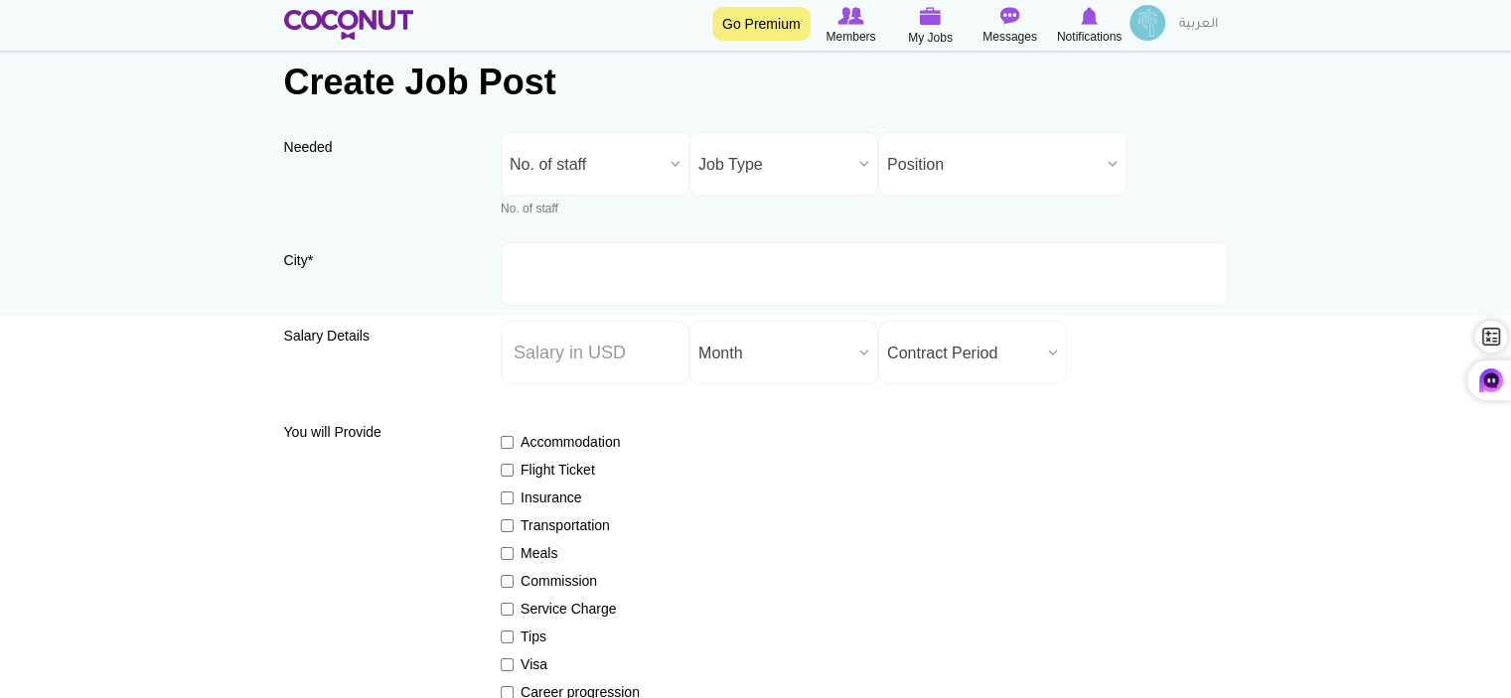
scroll to position [199, 0]
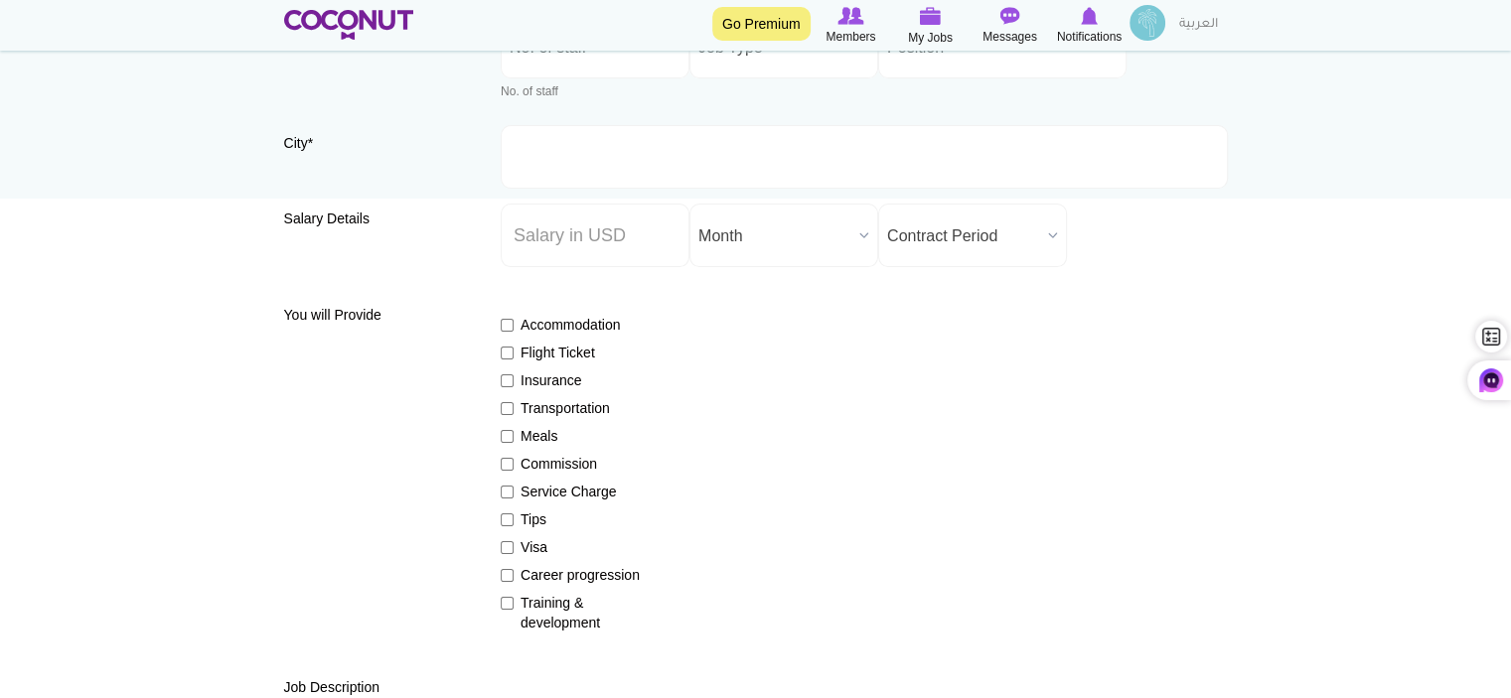
click at [867, 237] on b at bounding box center [864, 236] width 26 height 62
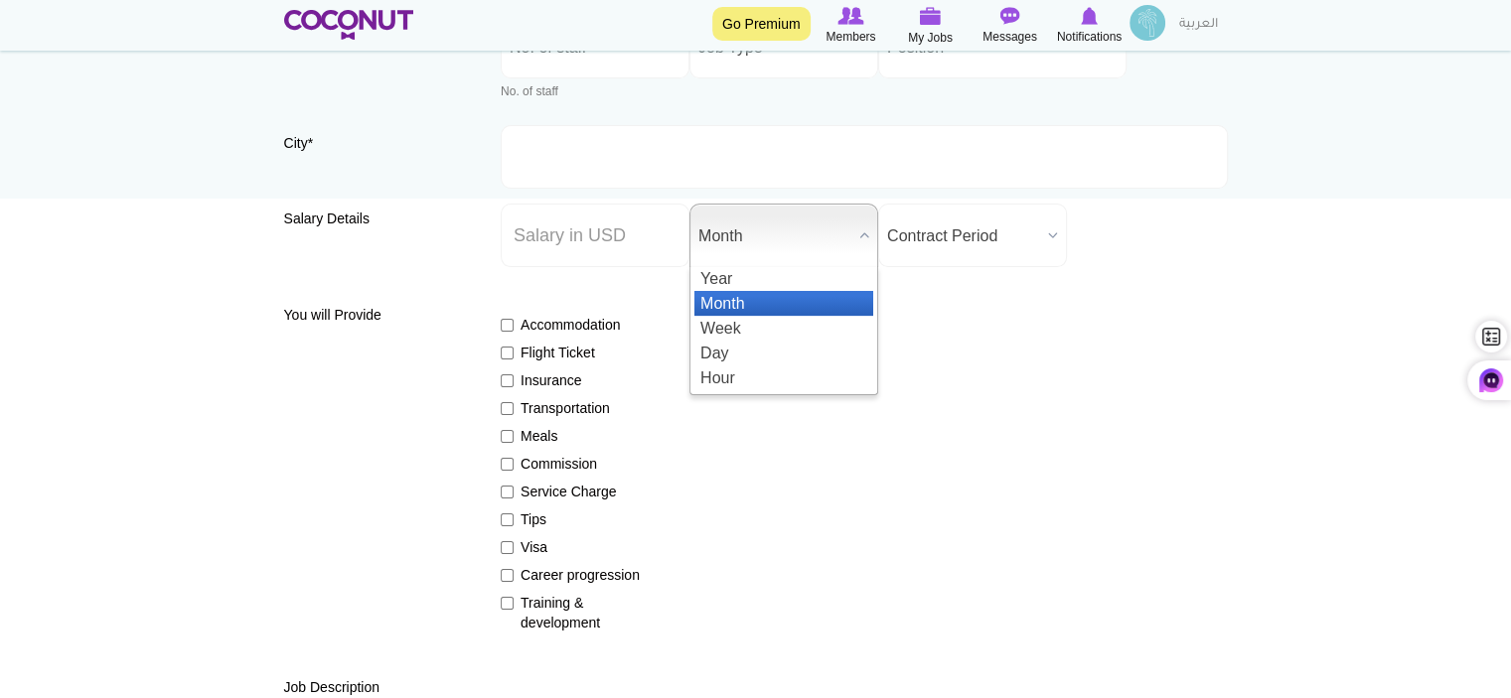
click at [1049, 304] on div "Accommodation Flight Ticket Insurance Transportation Meals Commission Service C…" at bounding box center [864, 465] width 727 height 336
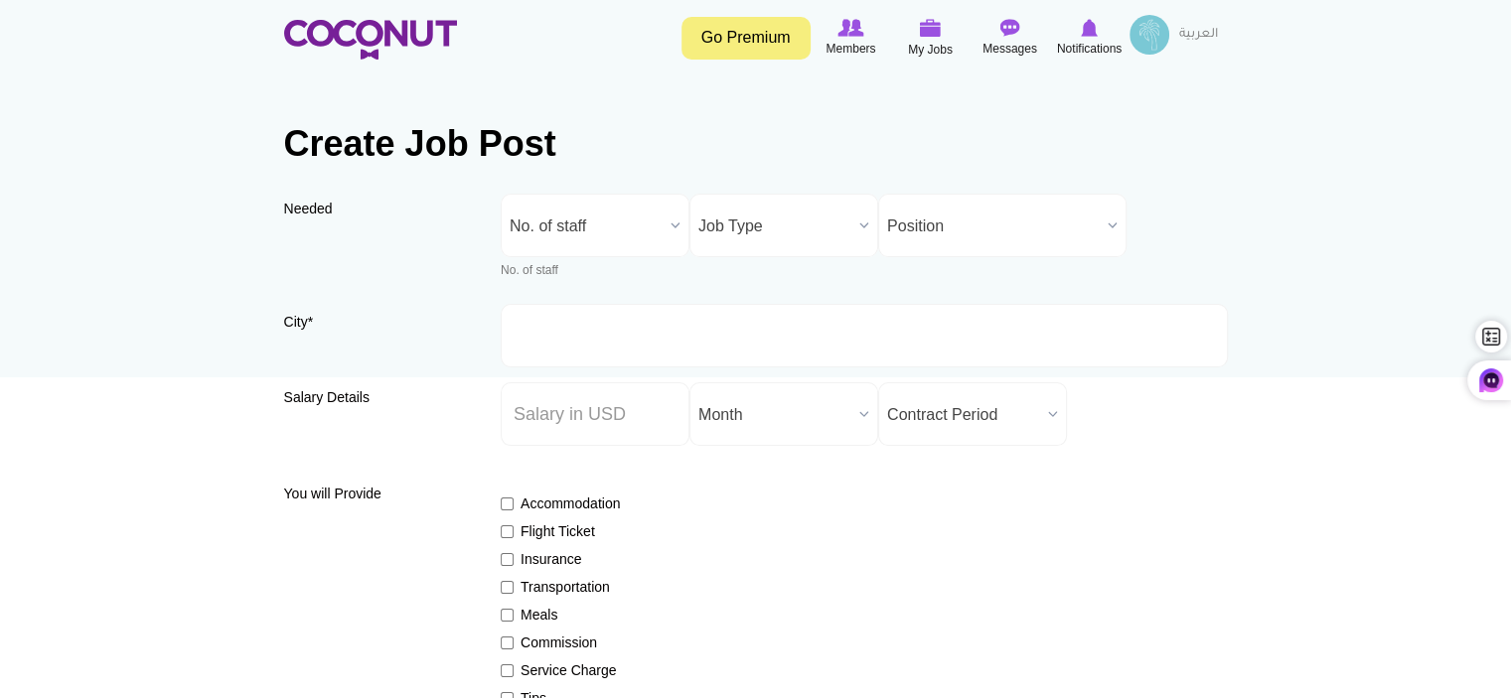
scroll to position [0, 0]
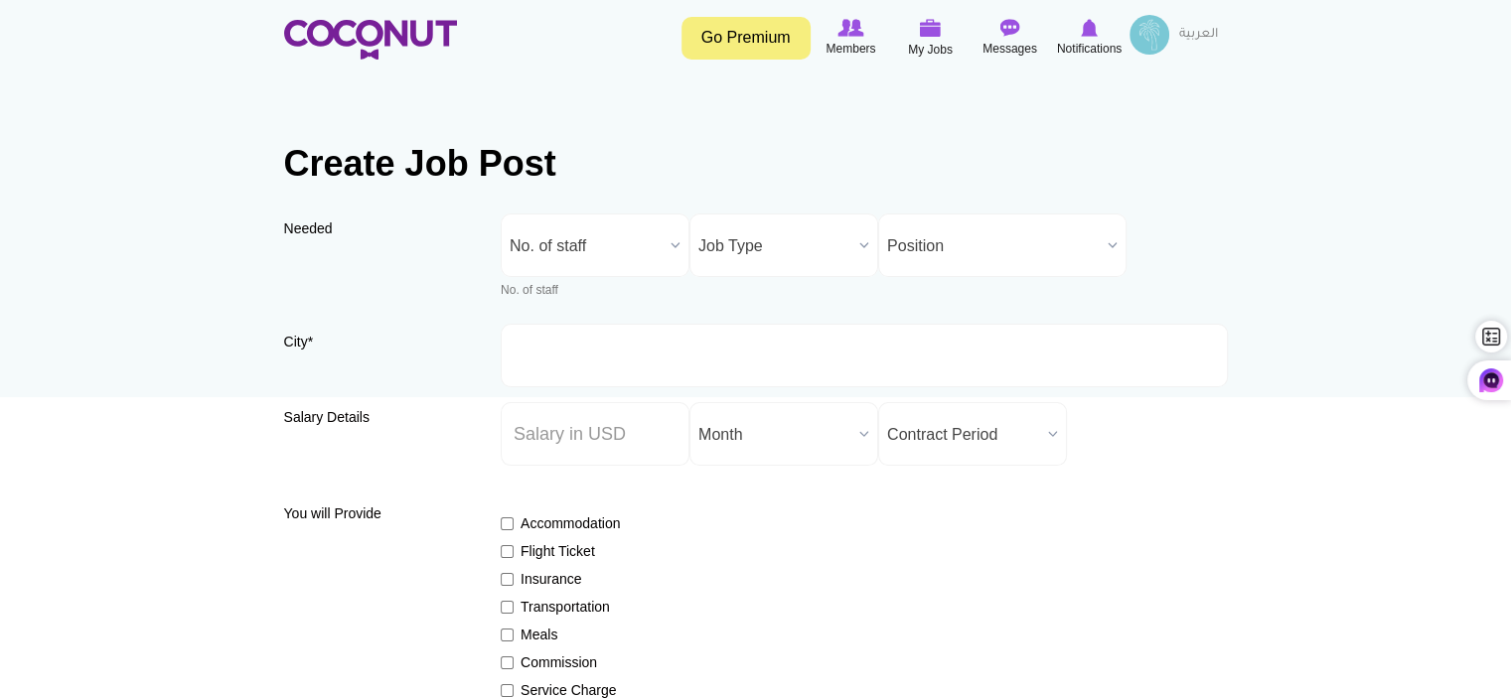
click at [668, 248] on b at bounding box center [675, 246] width 26 height 62
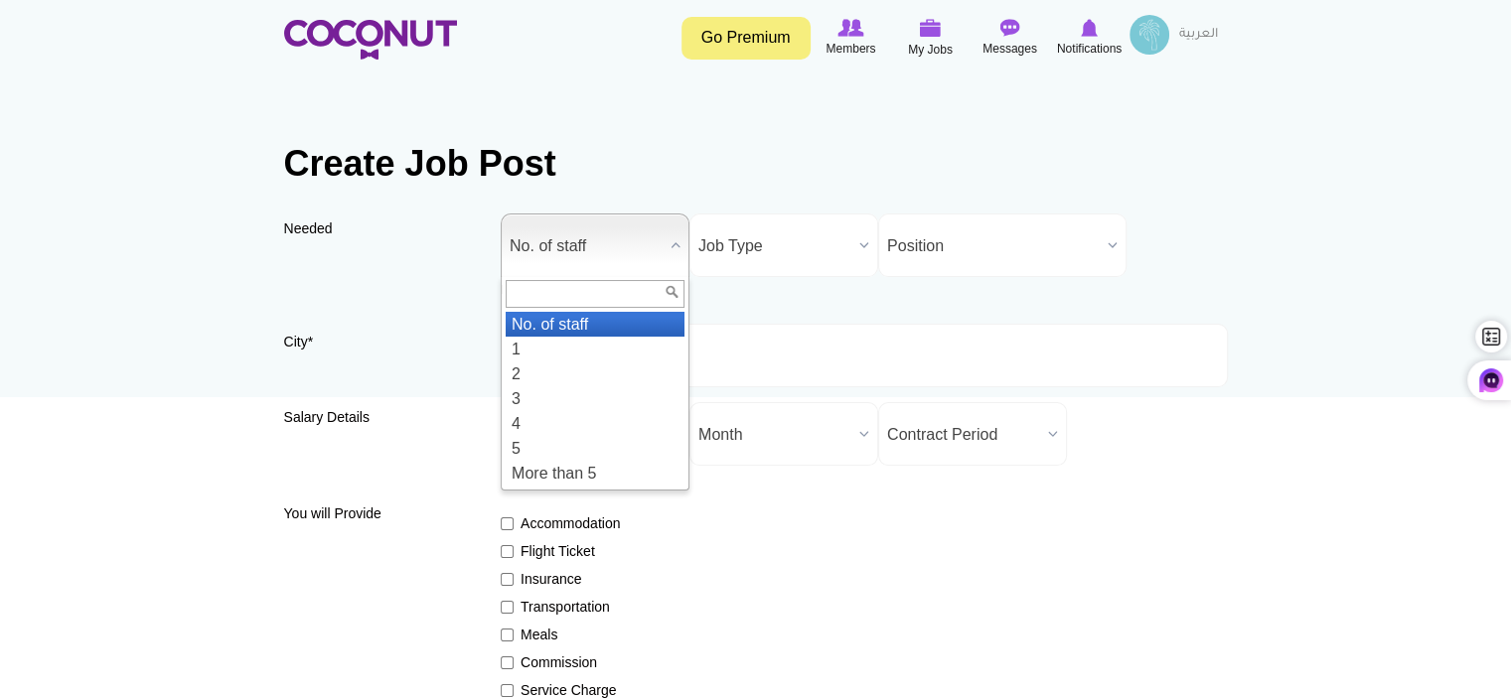
click at [964, 277] on div "Needed Needed * No. of staff 1 2 3 4 5 More than 5 No. of staff No. of staff 1 …" at bounding box center [755, 269] width 943 height 110
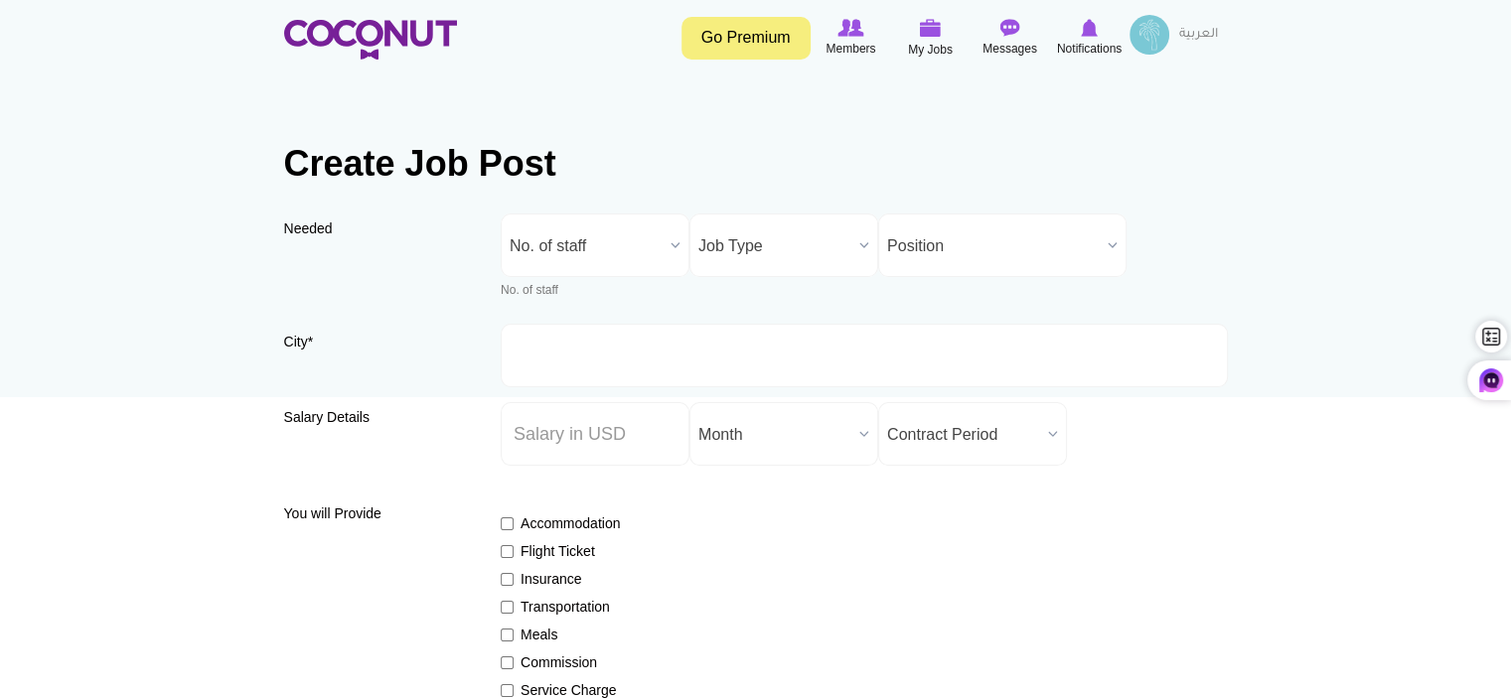
click at [859, 248] on b at bounding box center [864, 246] width 26 height 62
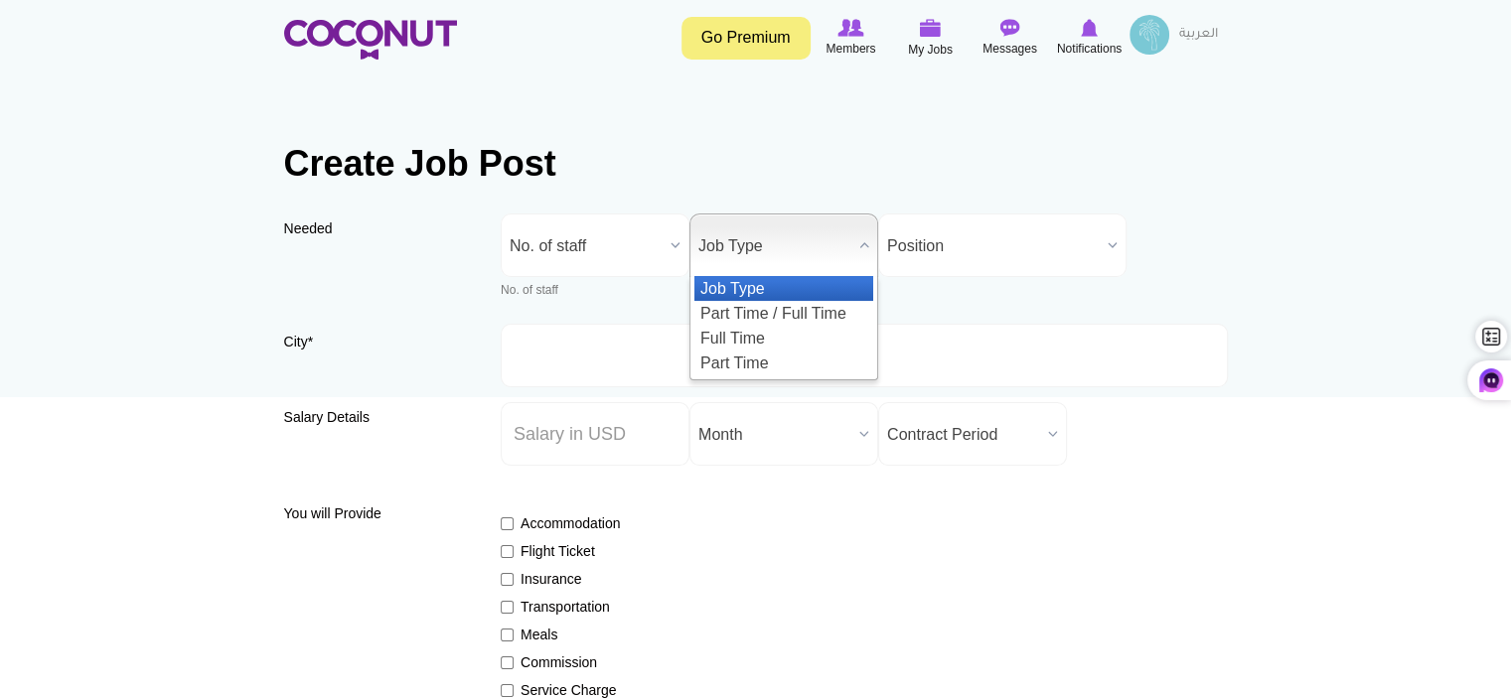
click at [969, 294] on div "Needed Needed * No. of staff 1 2 3 4 5 More than 5 No. of staff No. of staff 1 …" at bounding box center [755, 269] width 943 height 110
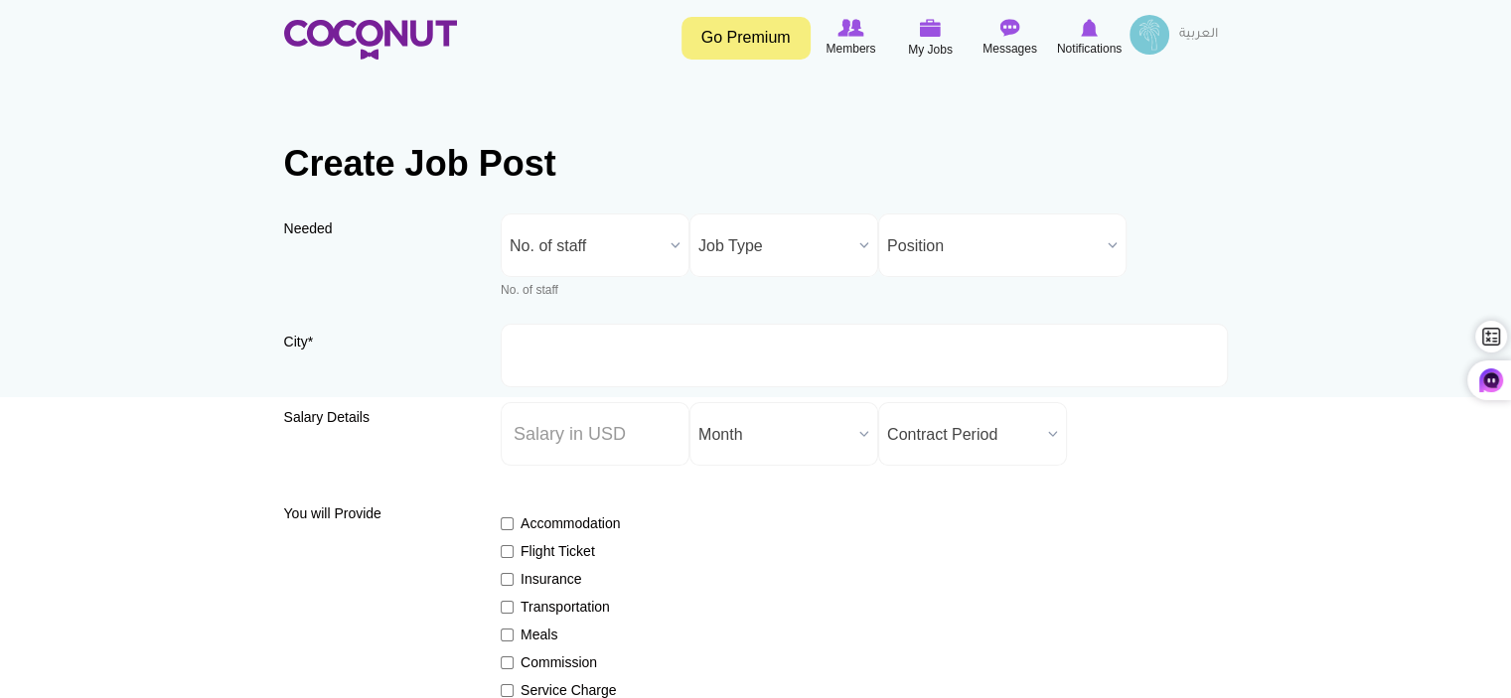
click at [1111, 245] on b at bounding box center [1112, 246] width 26 height 62
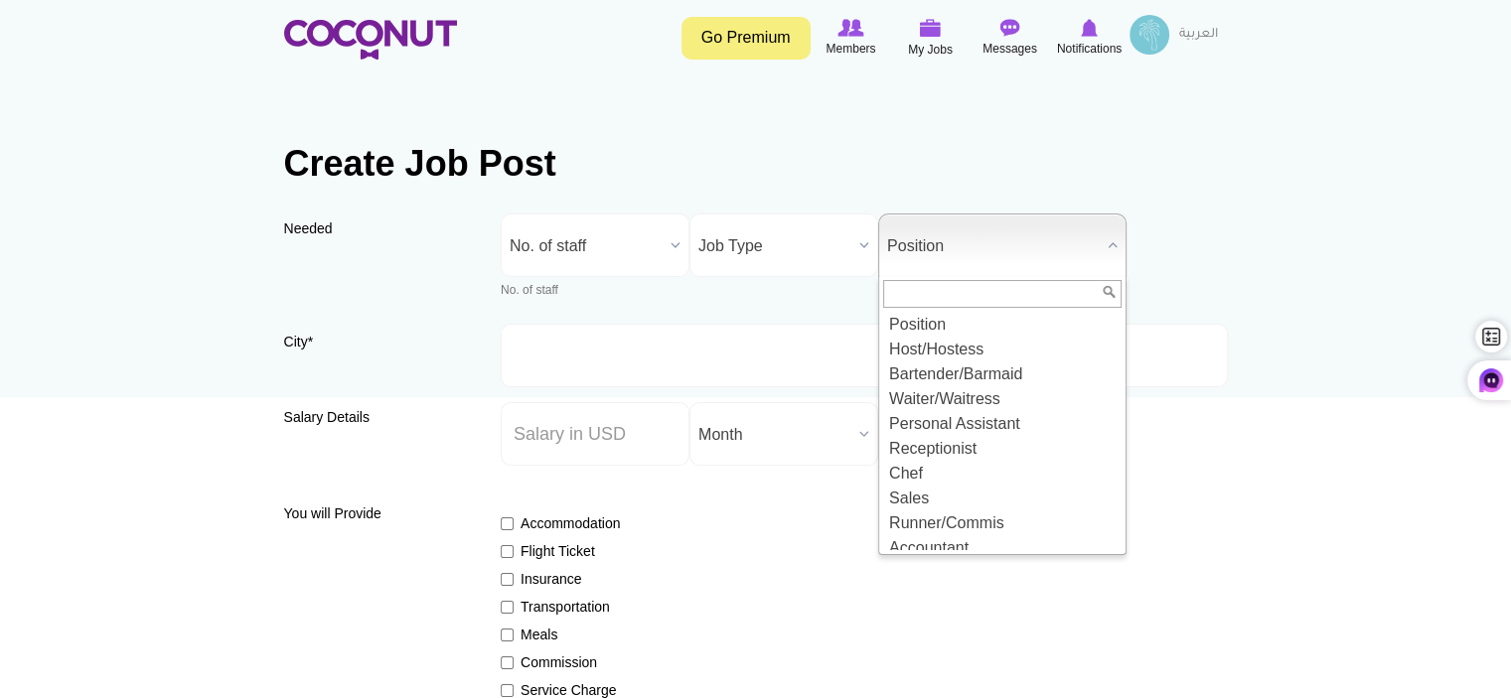
click at [751, 295] on div "Needed Needed * No. of staff 1 2 3 4 5 More than 5 No. of staff No. of staff 1 …" at bounding box center [755, 269] width 943 height 110
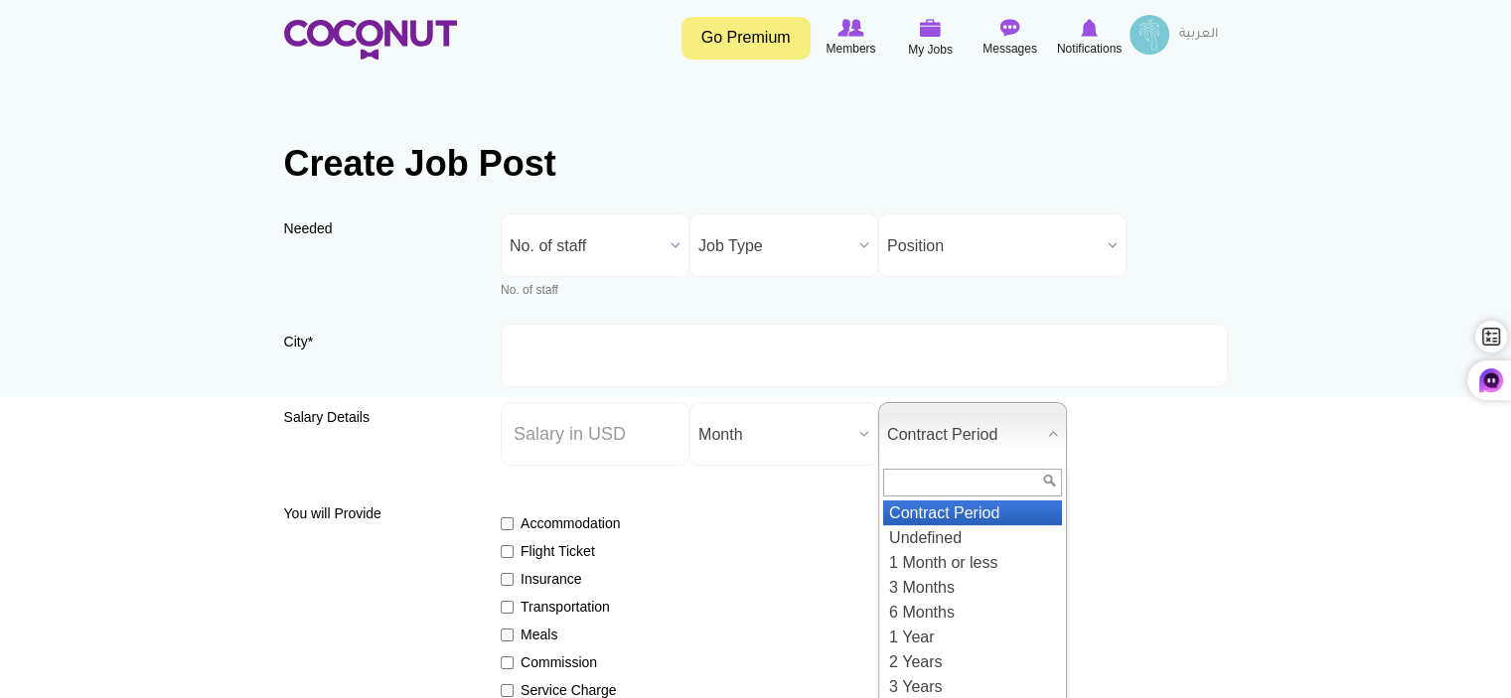
click at [1050, 432] on b at bounding box center [1053, 434] width 26 height 62
click at [1076, 295] on div "Needed Needed * No. of staff 1 2 3 4 5 More than 5 No. of staff No. of staff 1 …" at bounding box center [755, 269] width 943 height 110
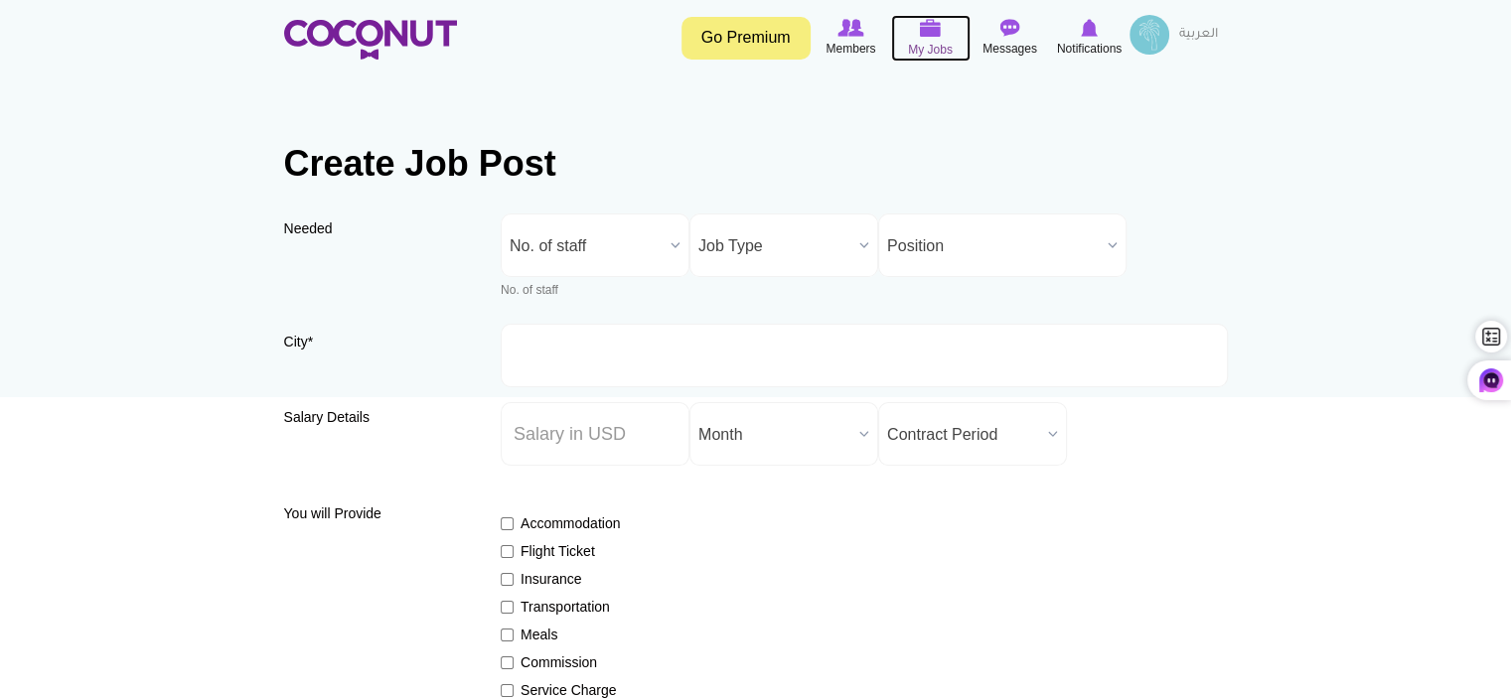
click at [938, 50] on span "My Jobs" at bounding box center [930, 50] width 45 height 20
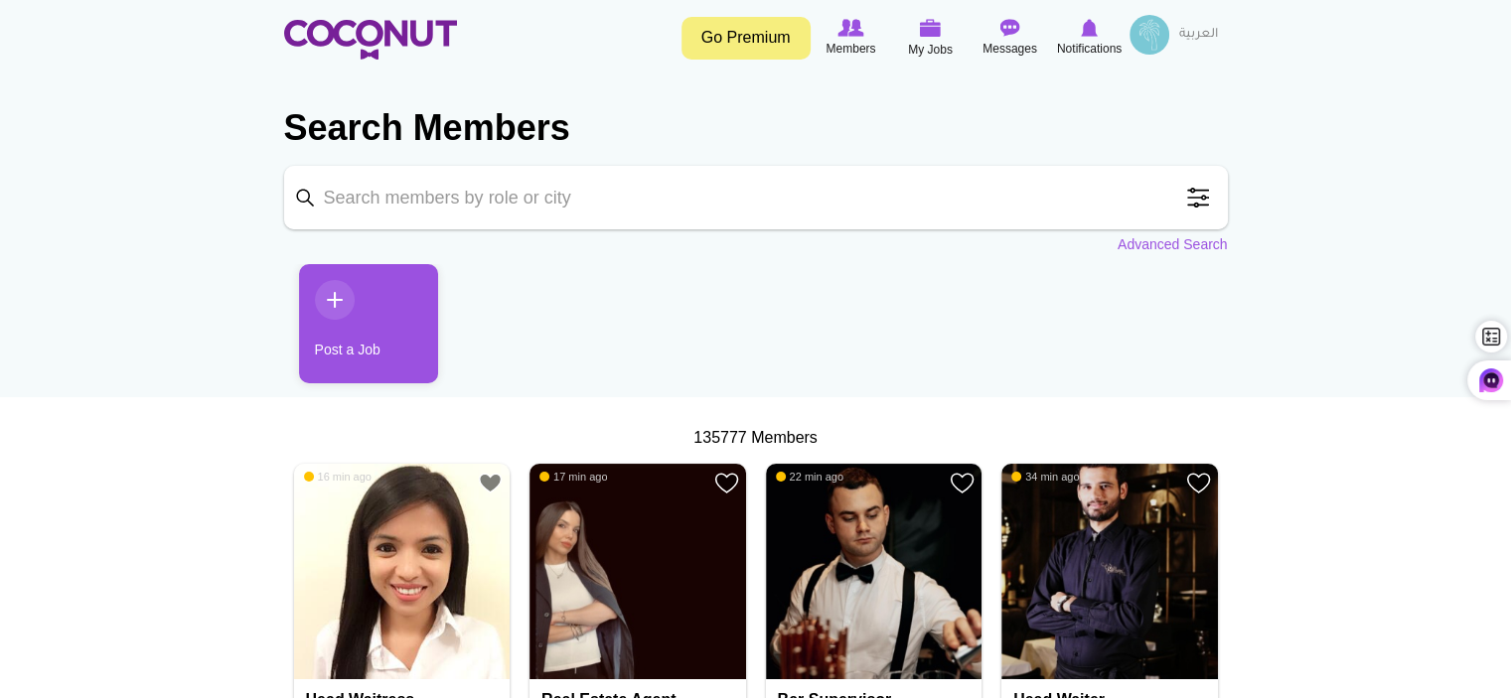
click at [1144, 39] on img at bounding box center [1149, 35] width 40 height 40
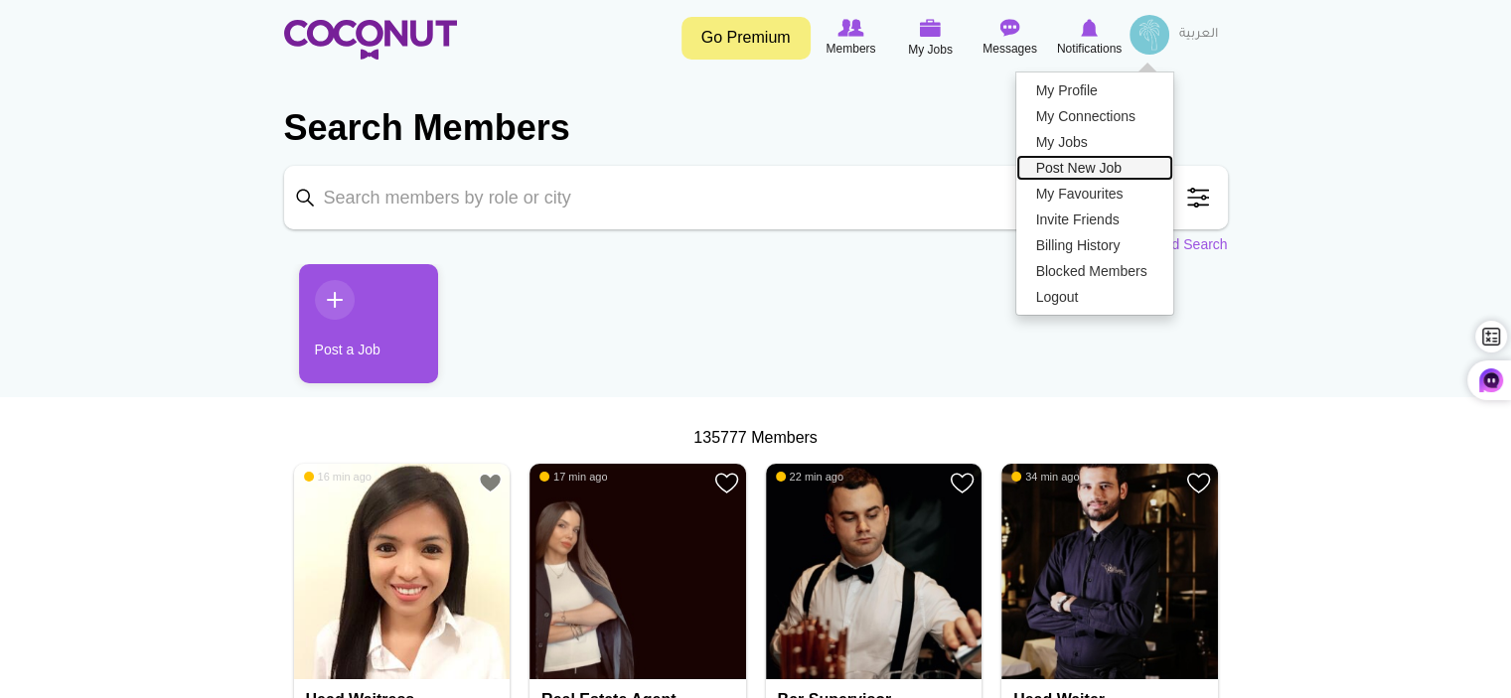
click at [1093, 166] on link "Post New Job" at bounding box center [1094, 168] width 157 height 26
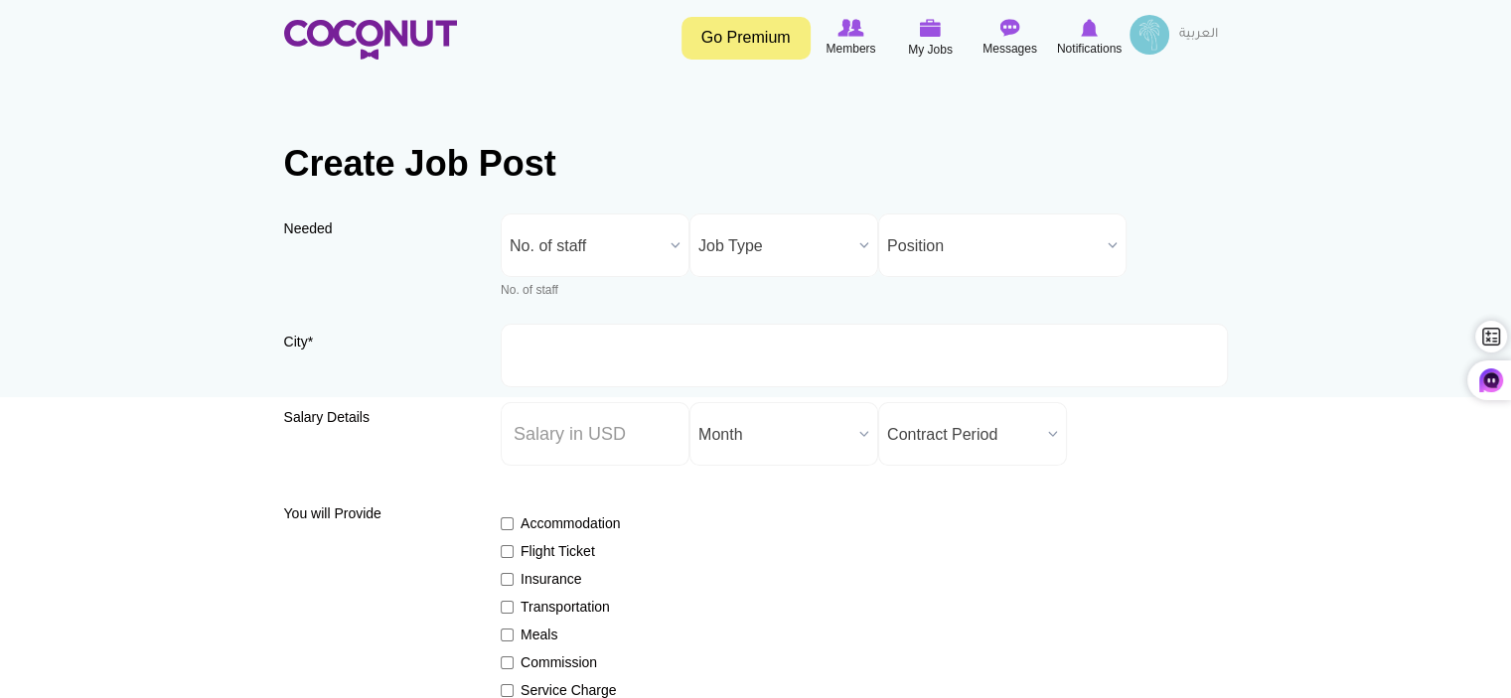
click at [1153, 38] on img at bounding box center [1149, 35] width 40 height 40
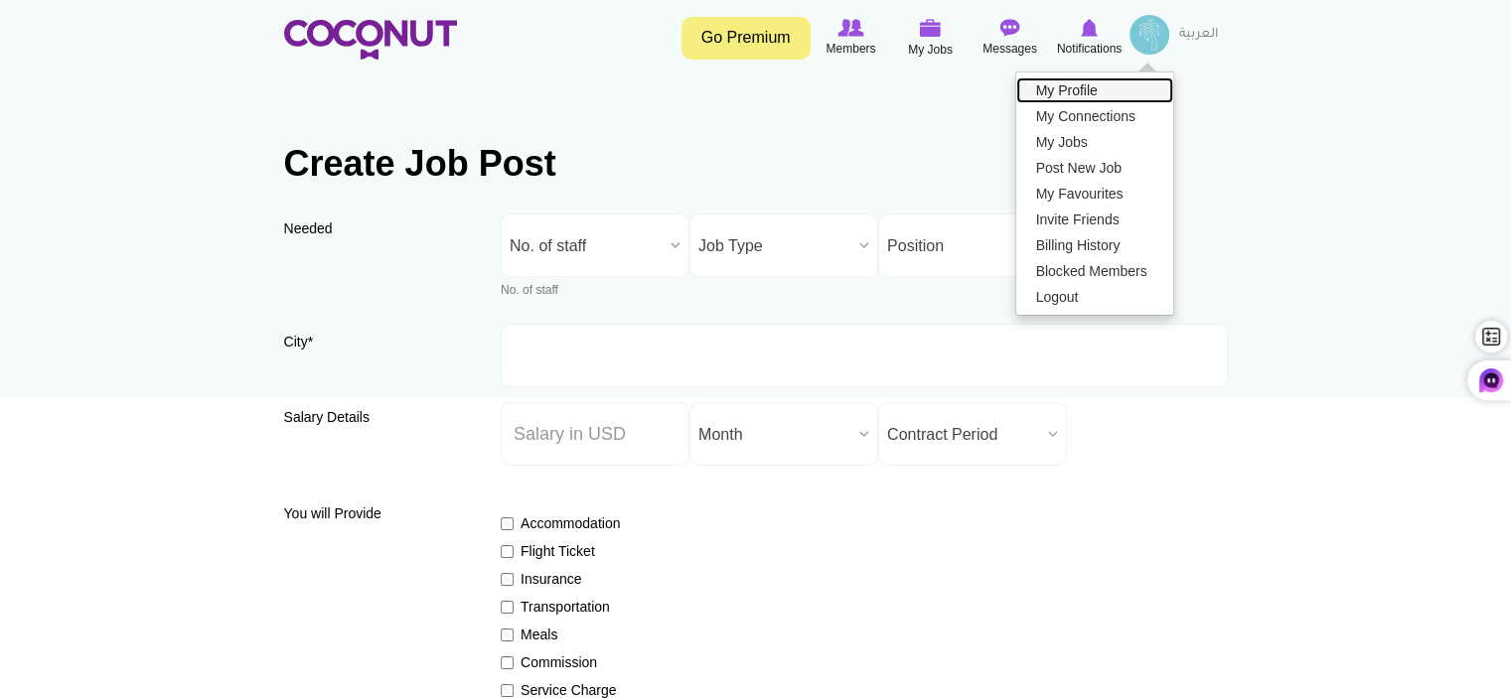
click at [1092, 89] on link "My Profile" at bounding box center [1094, 90] width 157 height 26
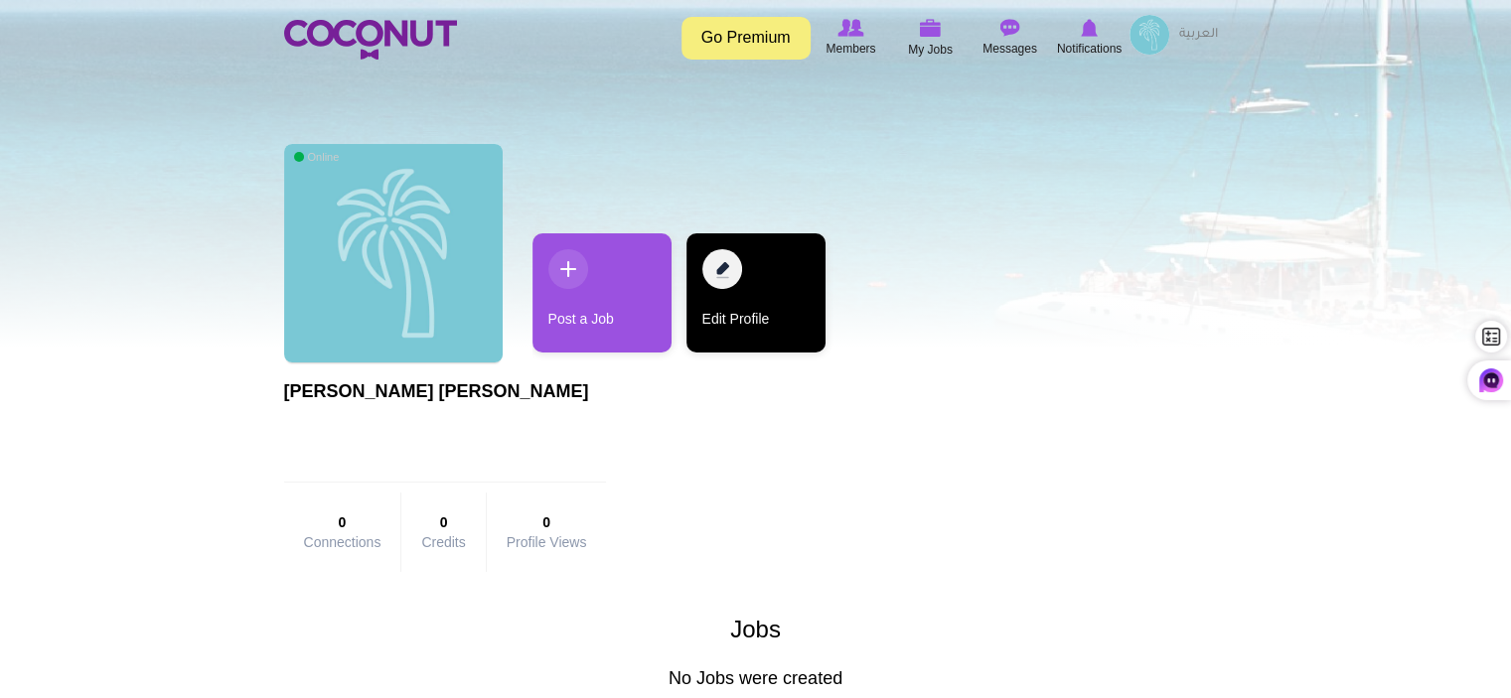
click at [719, 290] on link "Edit Profile" at bounding box center [755, 292] width 139 height 119
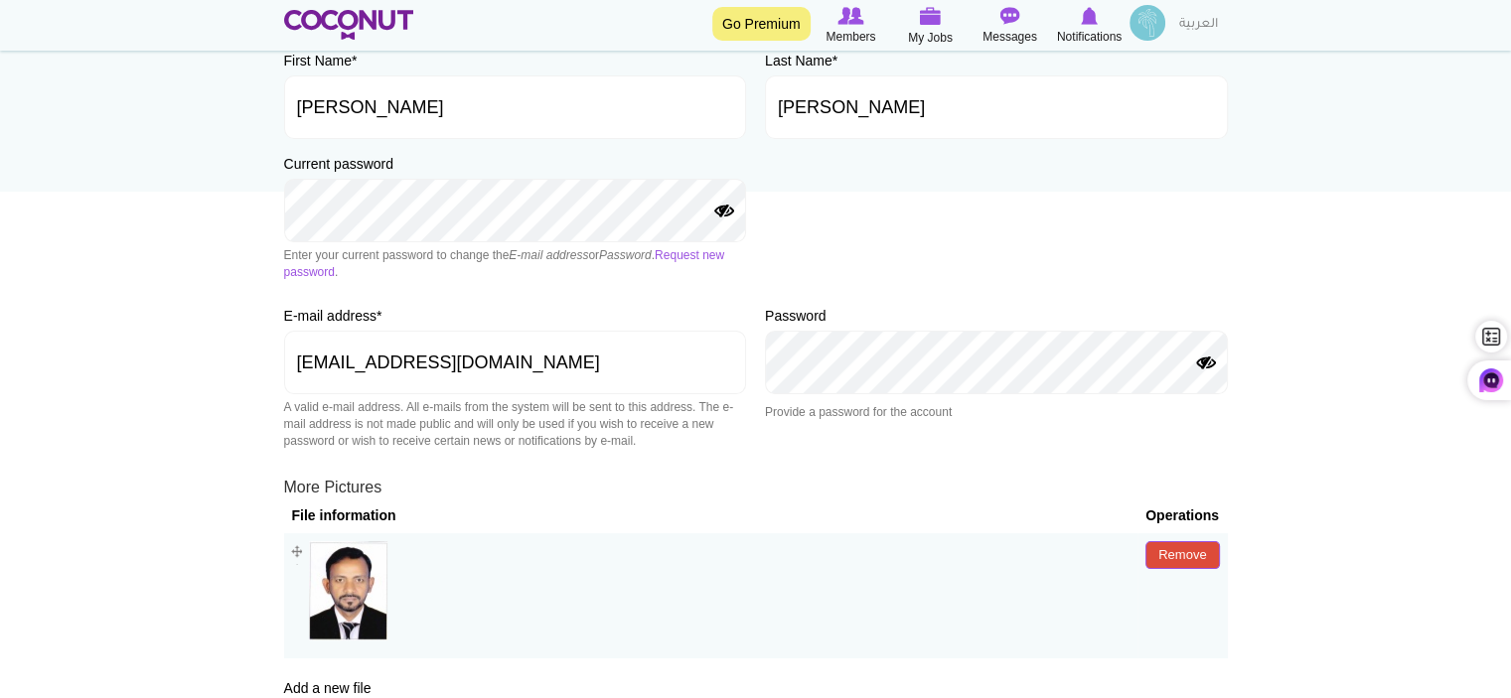
scroll to position [298, 0]
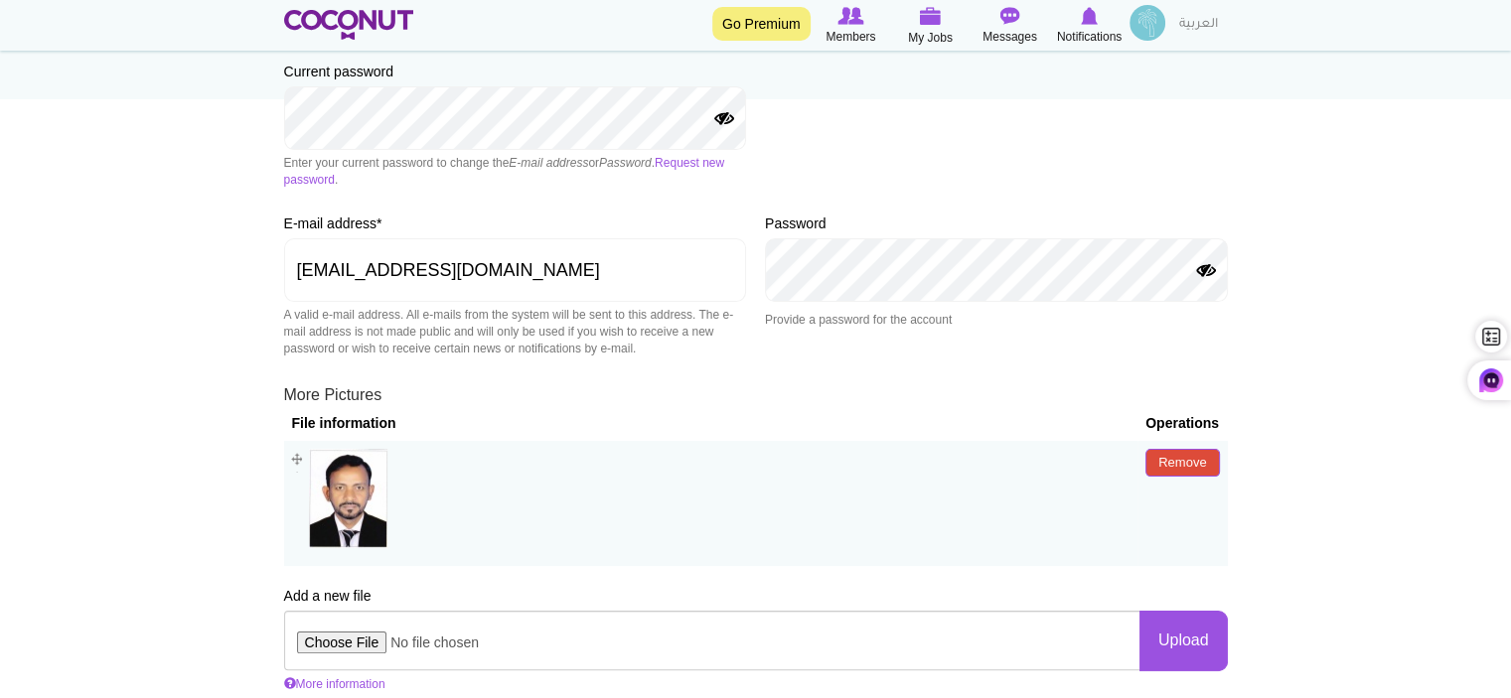
click at [1207, 273] on button "Show Password" at bounding box center [1206, 271] width 24 height 16
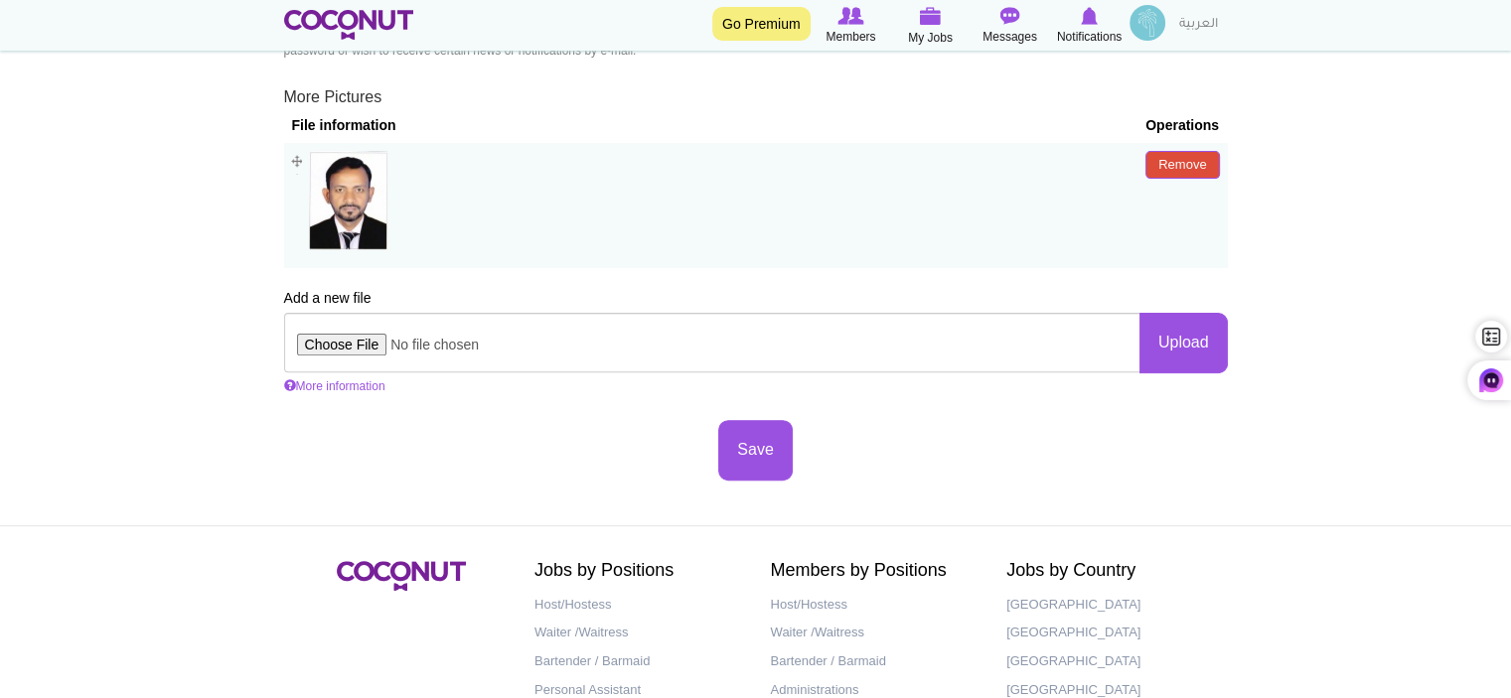
scroll to position [497, 0]
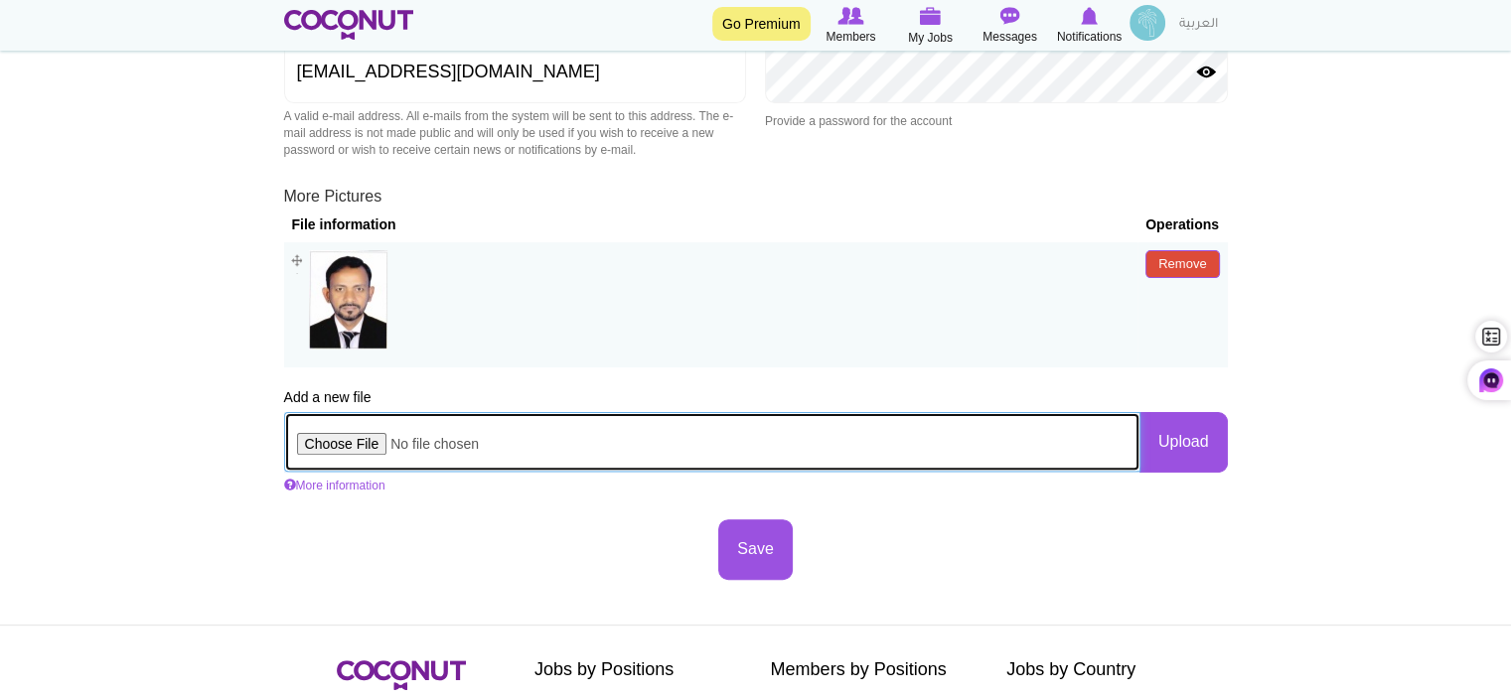
click at [353, 443] on input "file" at bounding box center [712, 442] width 856 height 60
type input "C:\fakepath\CV of [PERSON_NAME] [PERSON_NAME] png.png"
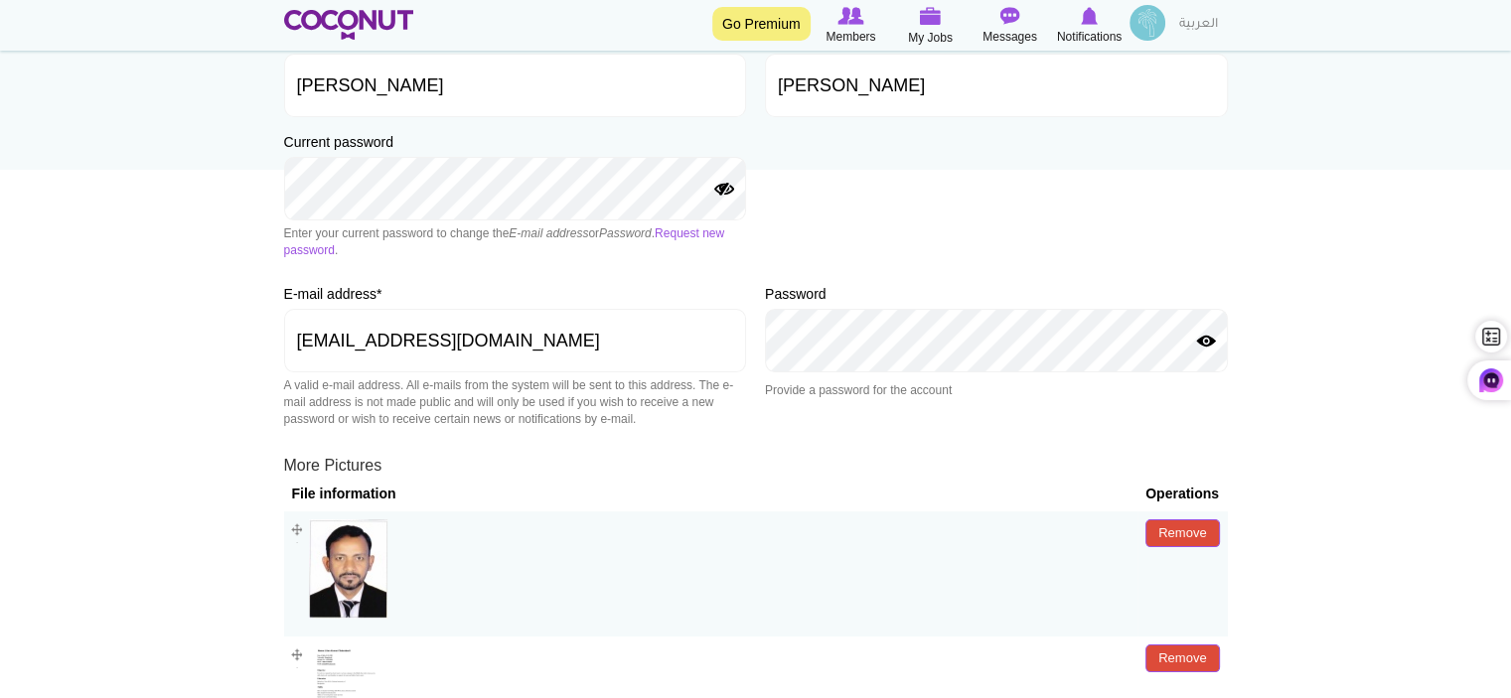
scroll to position [171, 0]
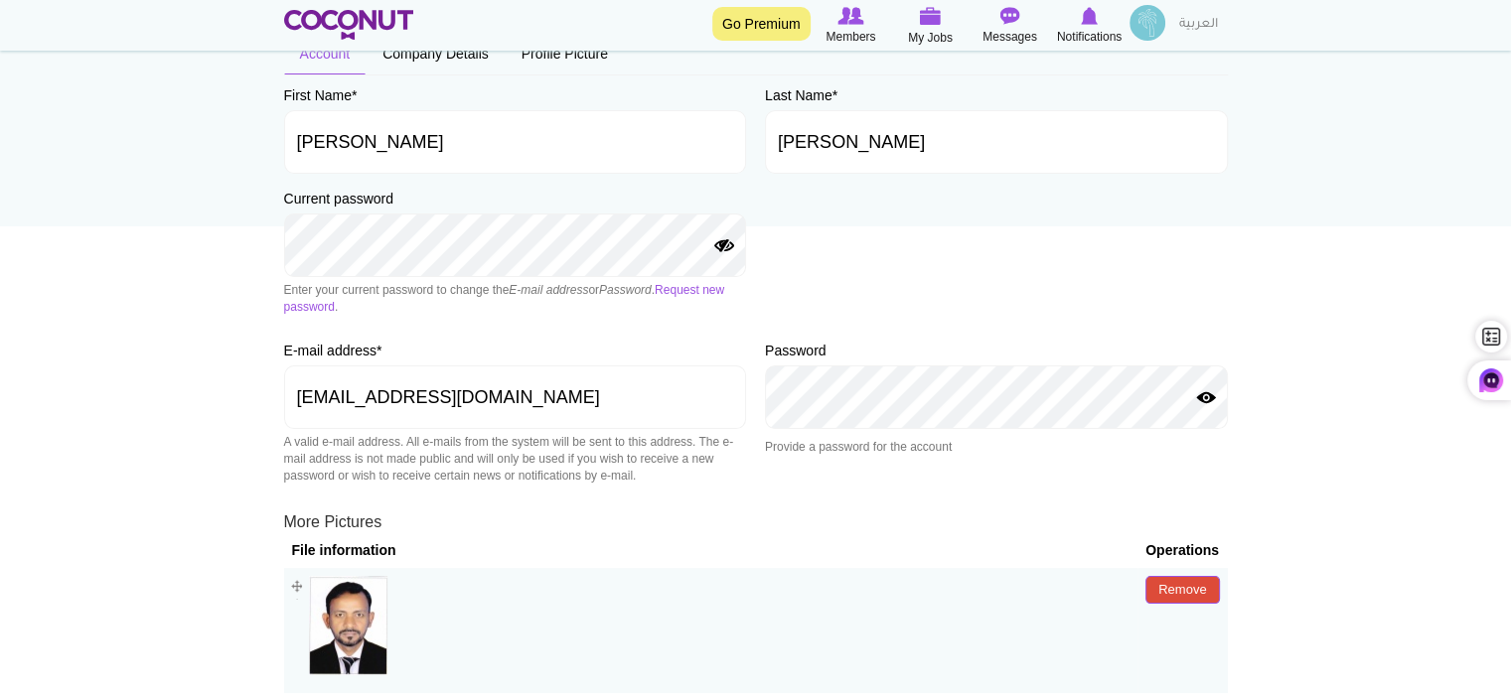
click at [1203, 395] on button "Hide Password" at bounding box center [1206, 398] width 24 height 16
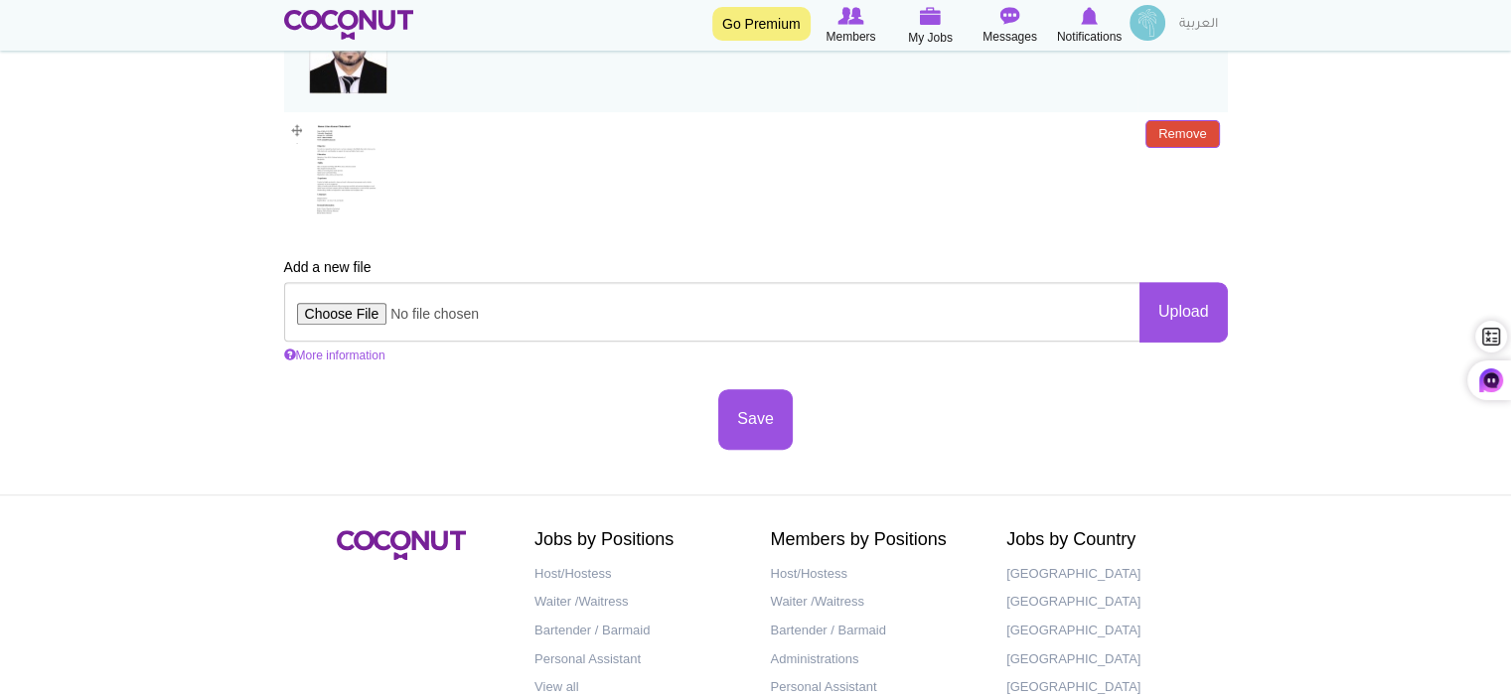
scroll to position [767, 0]
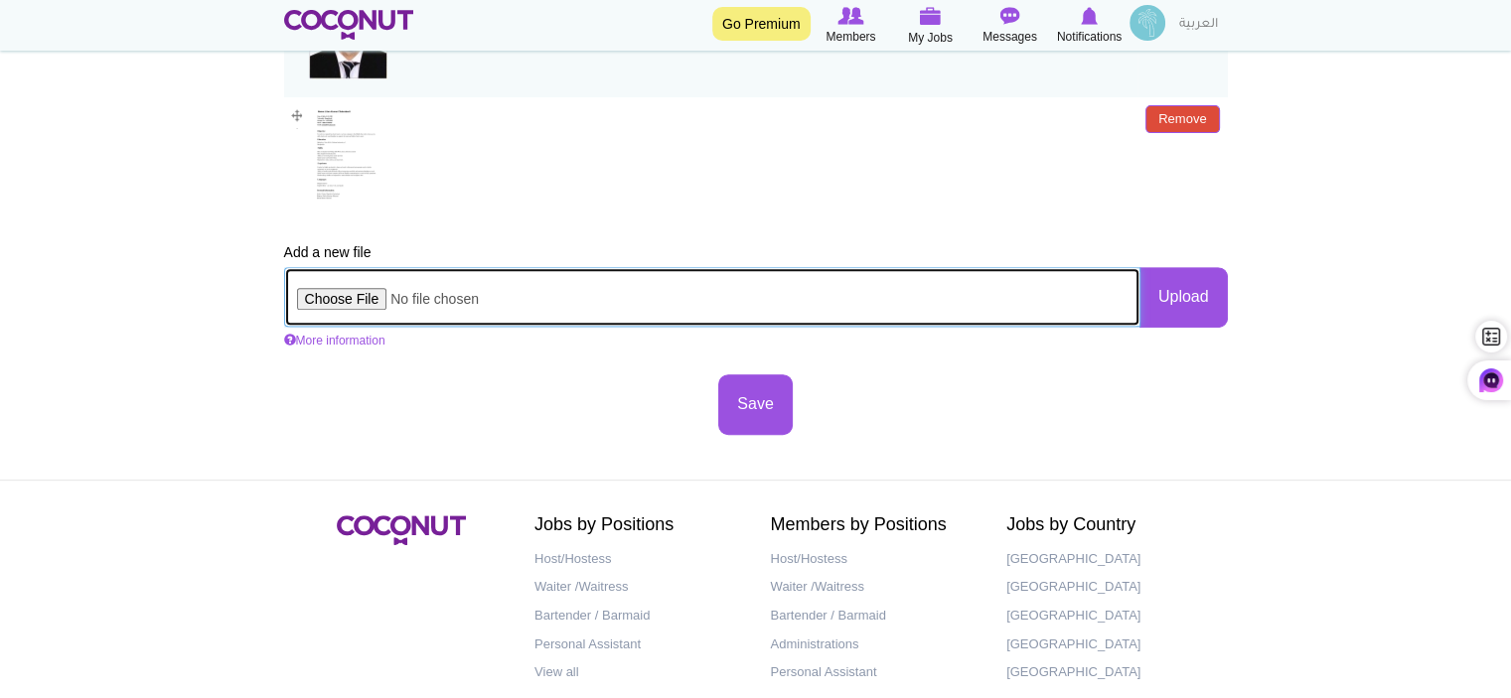
click at [337, 300] on input "file" at bounding box center [712, 297] width 856 height 60
type input "C:\fakepath\Cover Letter of [PERSON_NAME] [PERSON_NAME].png"
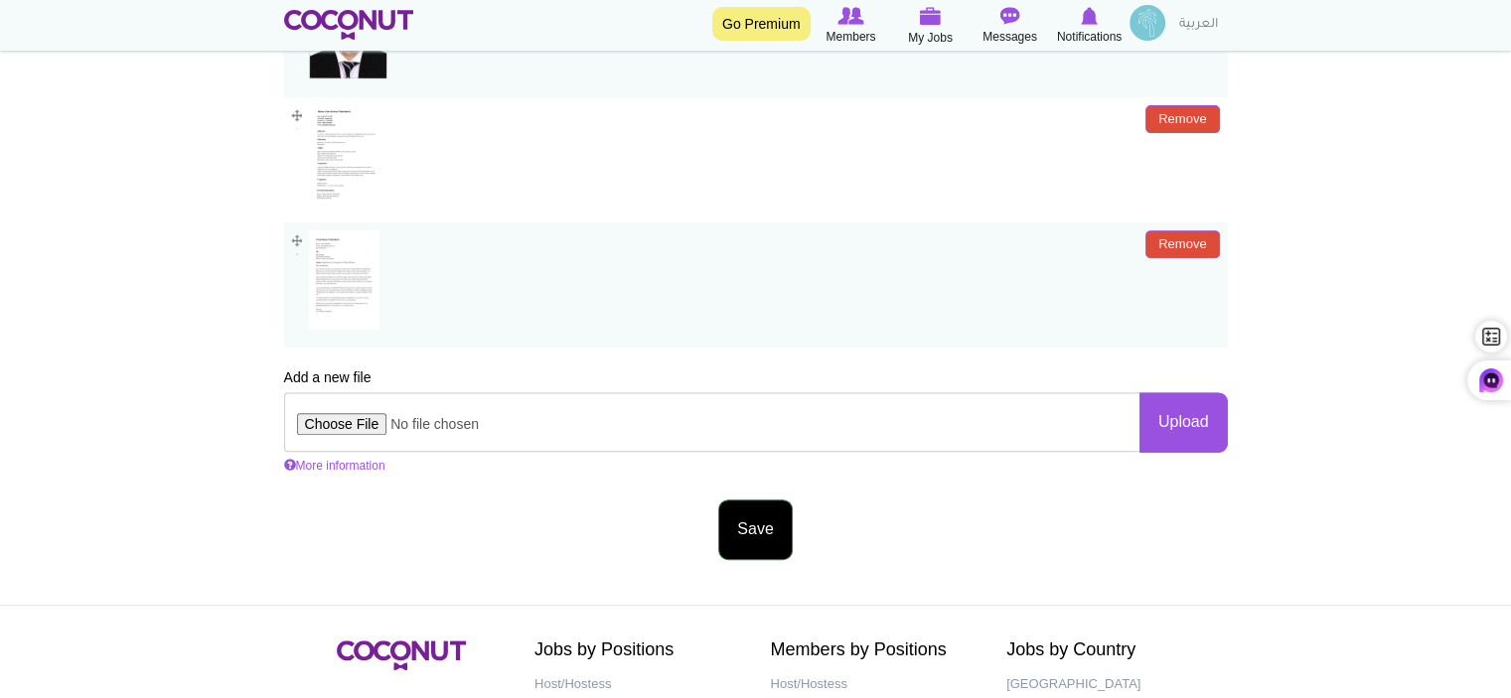
click at [744, 533] on button "Save" at bounding box center [754, 530] width 73 height 61
